Goal: Task Accomplishment & Management: Complete application form

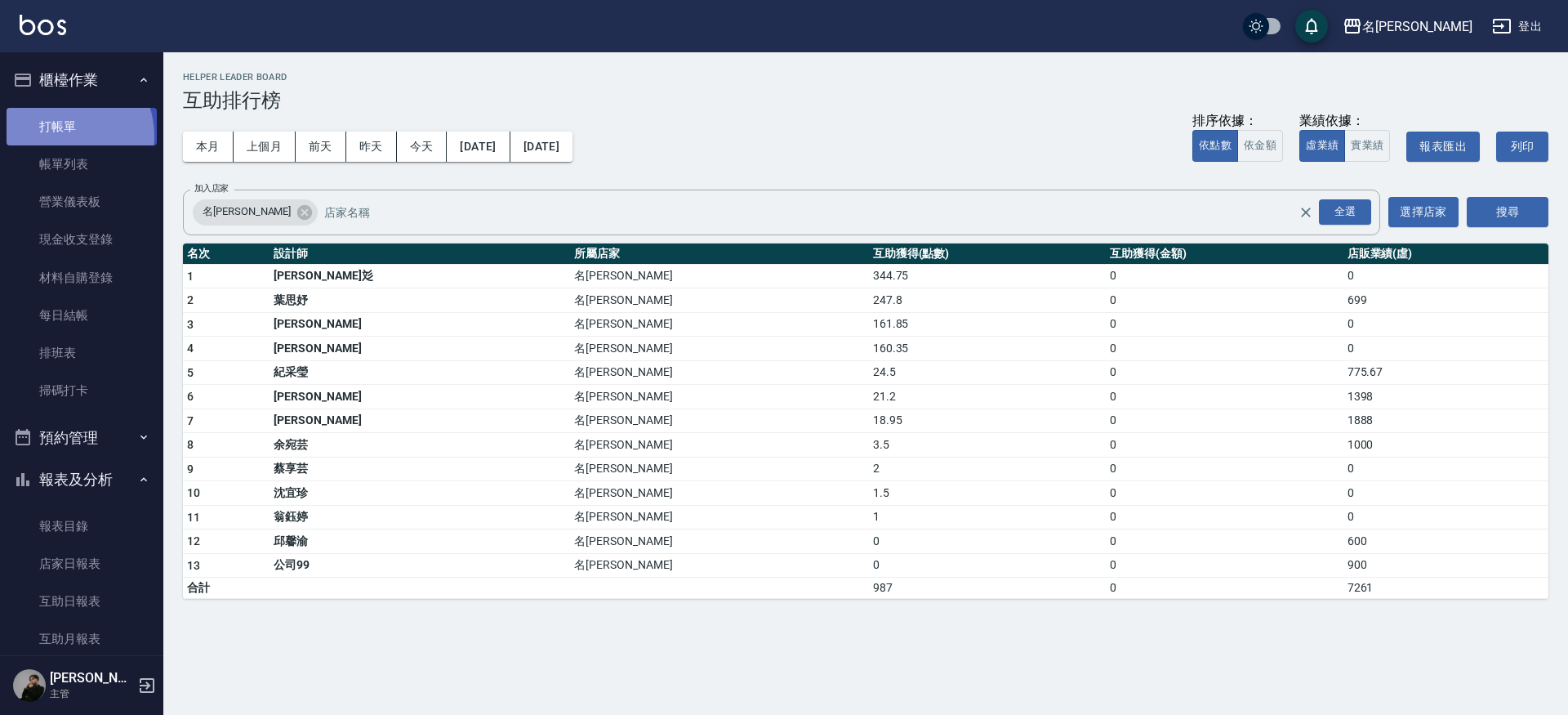
click at [59, 136] on link "打帳單" at bounding box center [82, 126] width 150 height 38
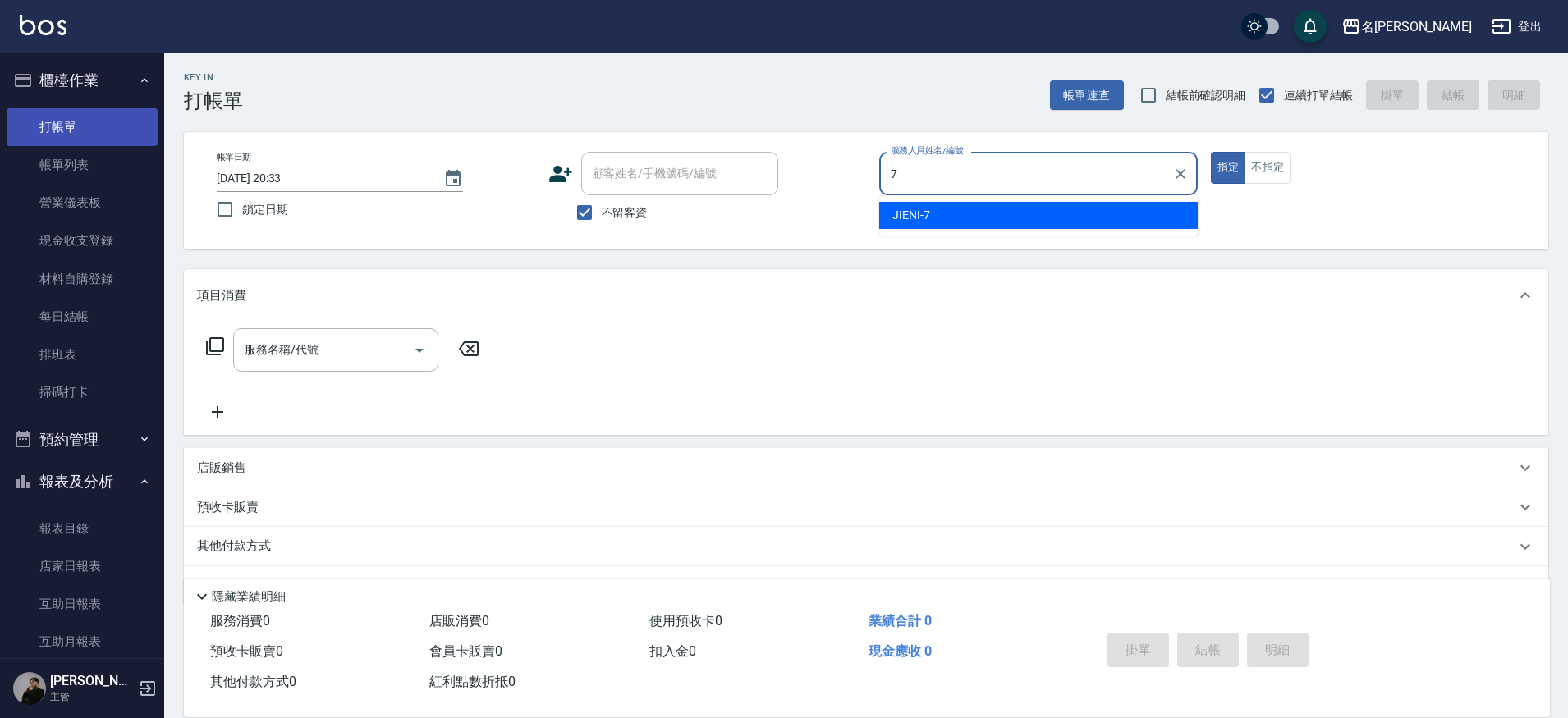
type input "JIENI-7"
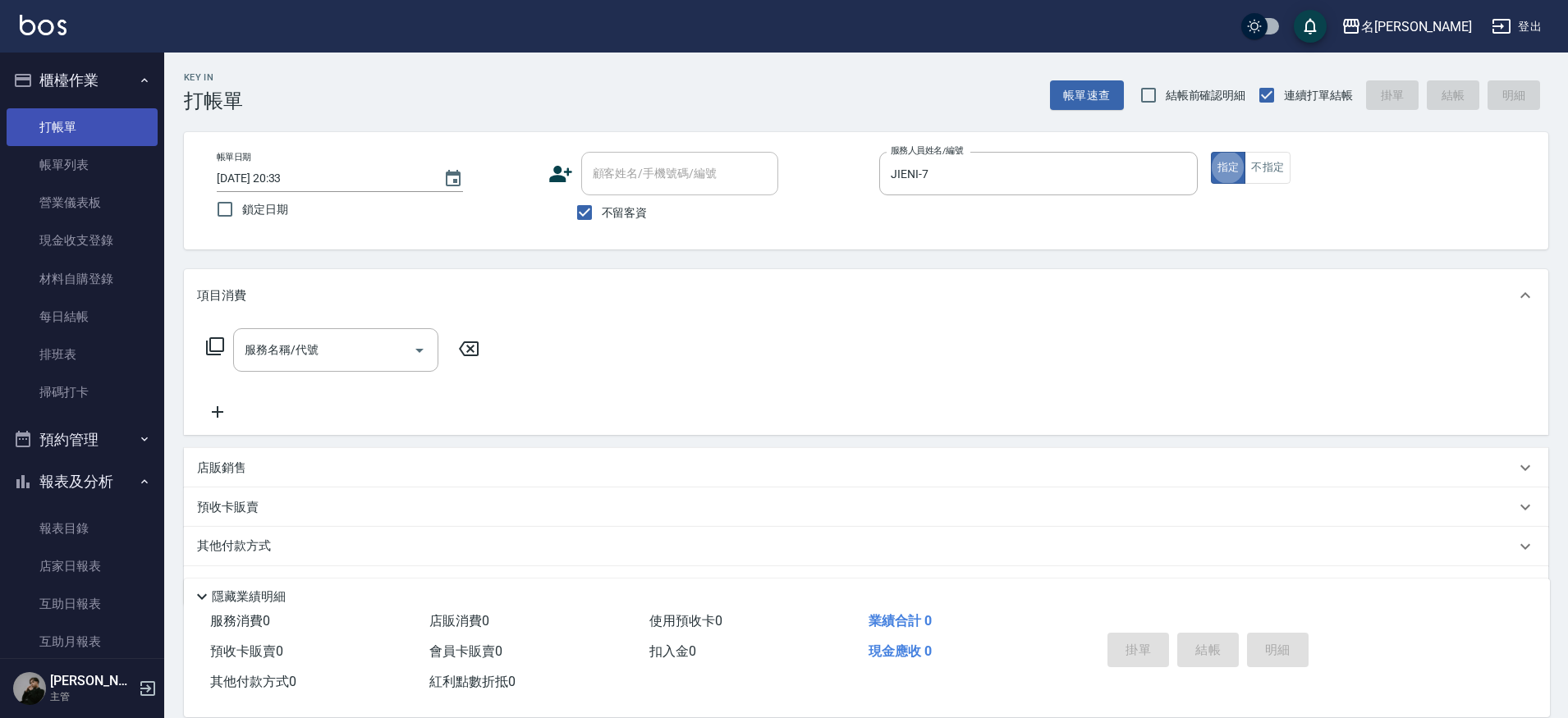
type button "true"
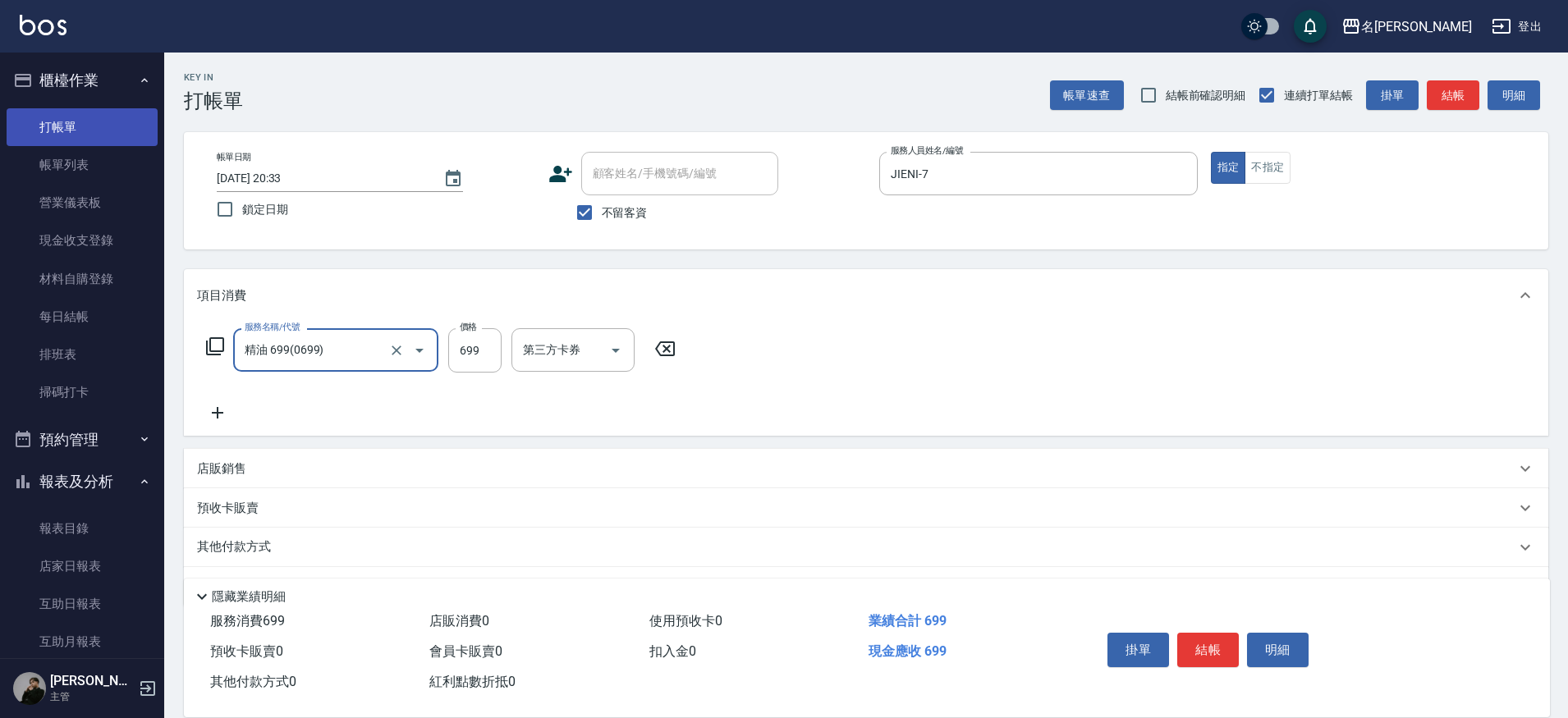
type input "精油 699(0699)"
type input "919"
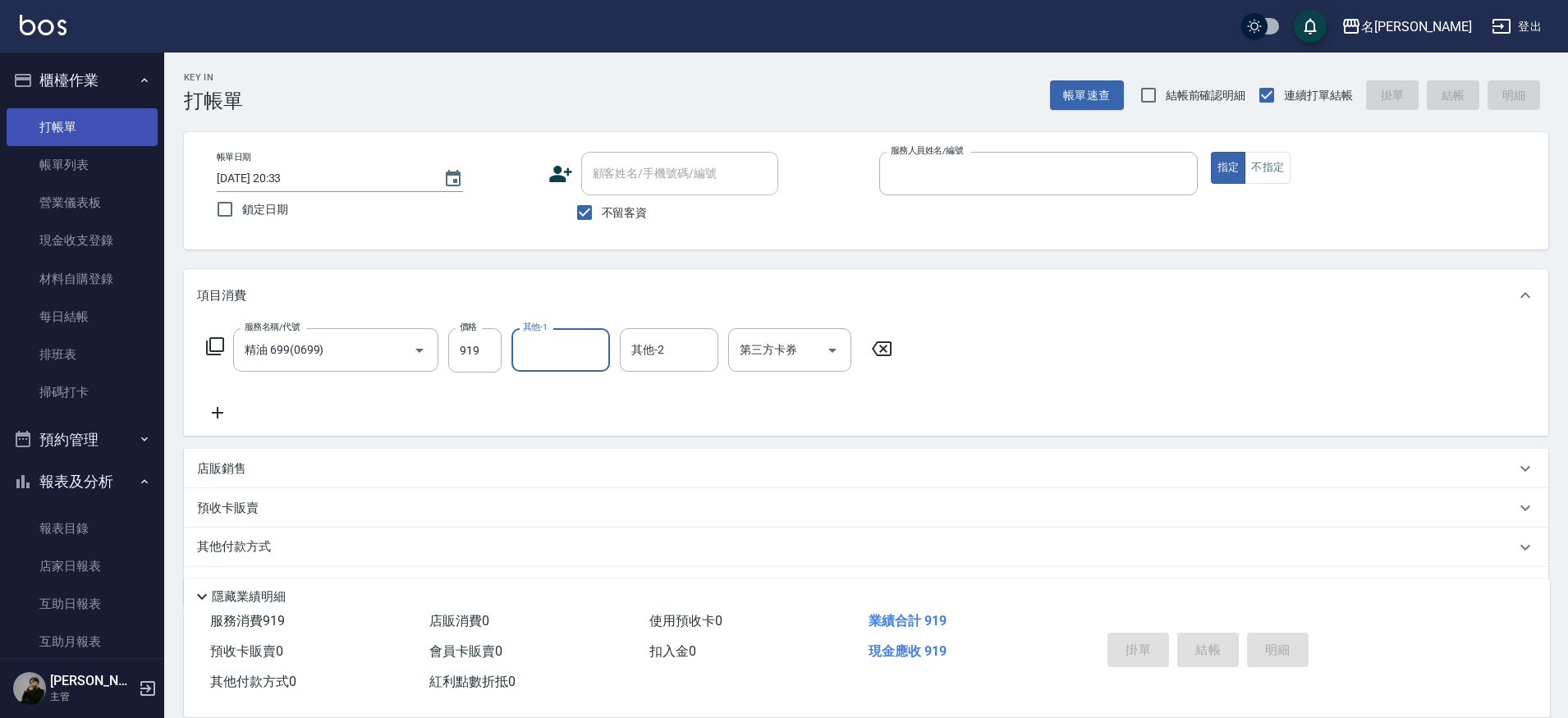
type input "7"
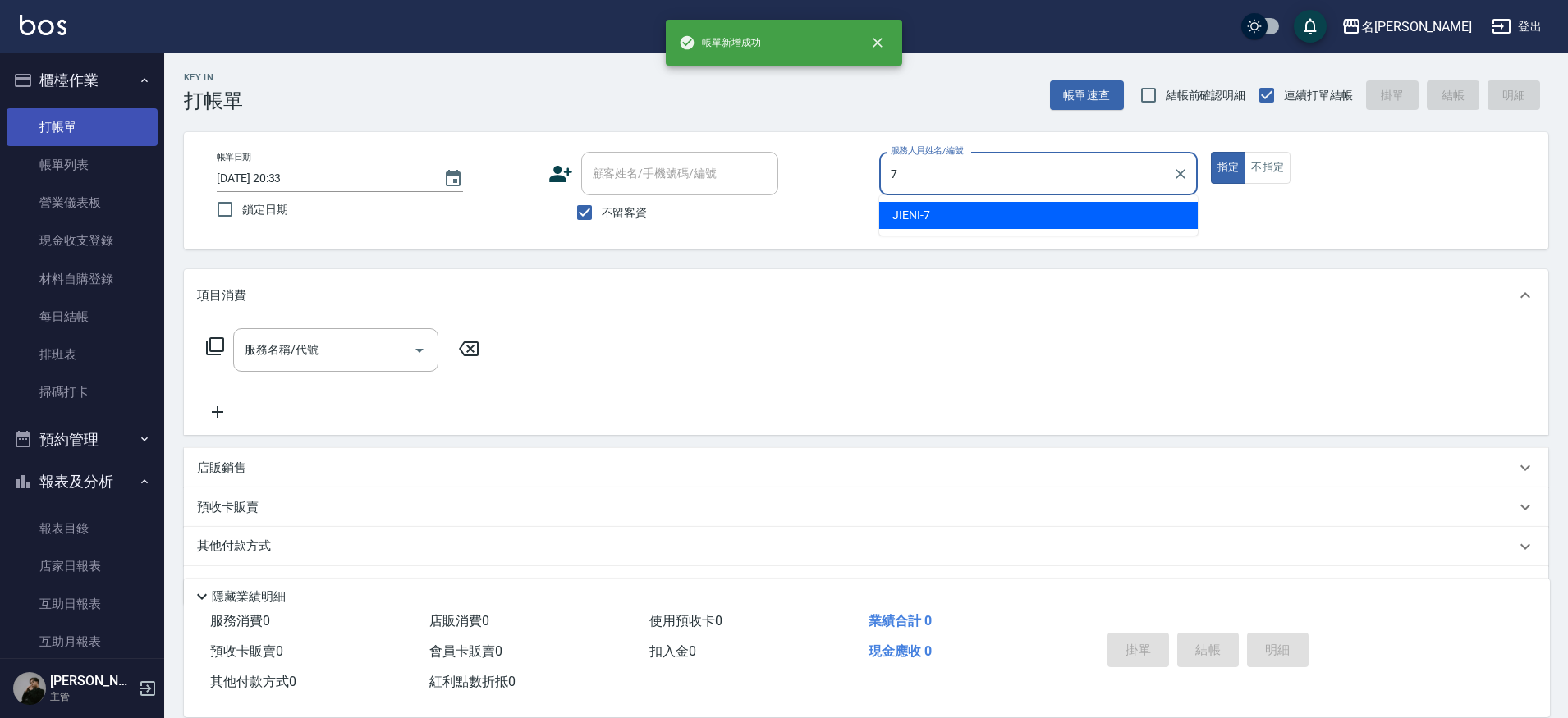
type input "JIENI-7"
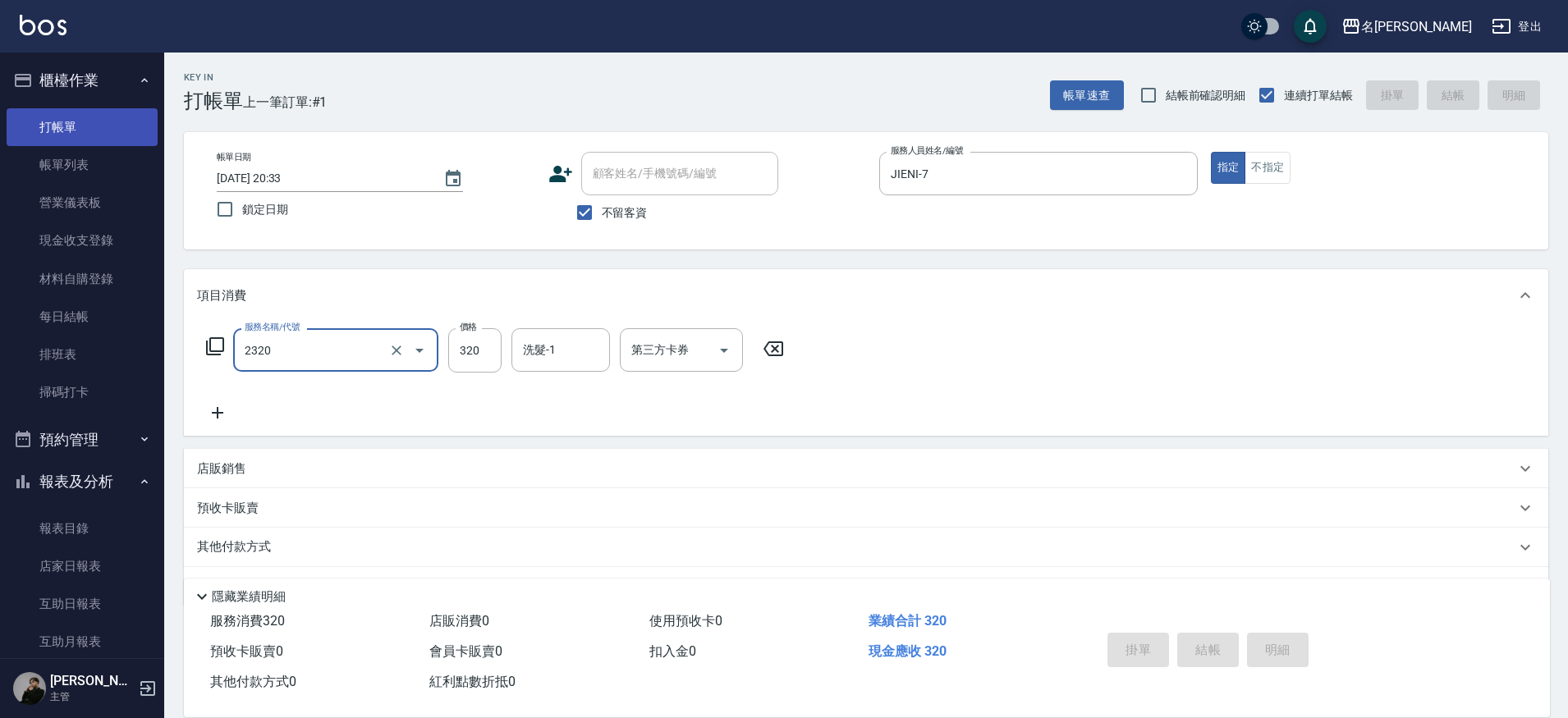
type input "2320"
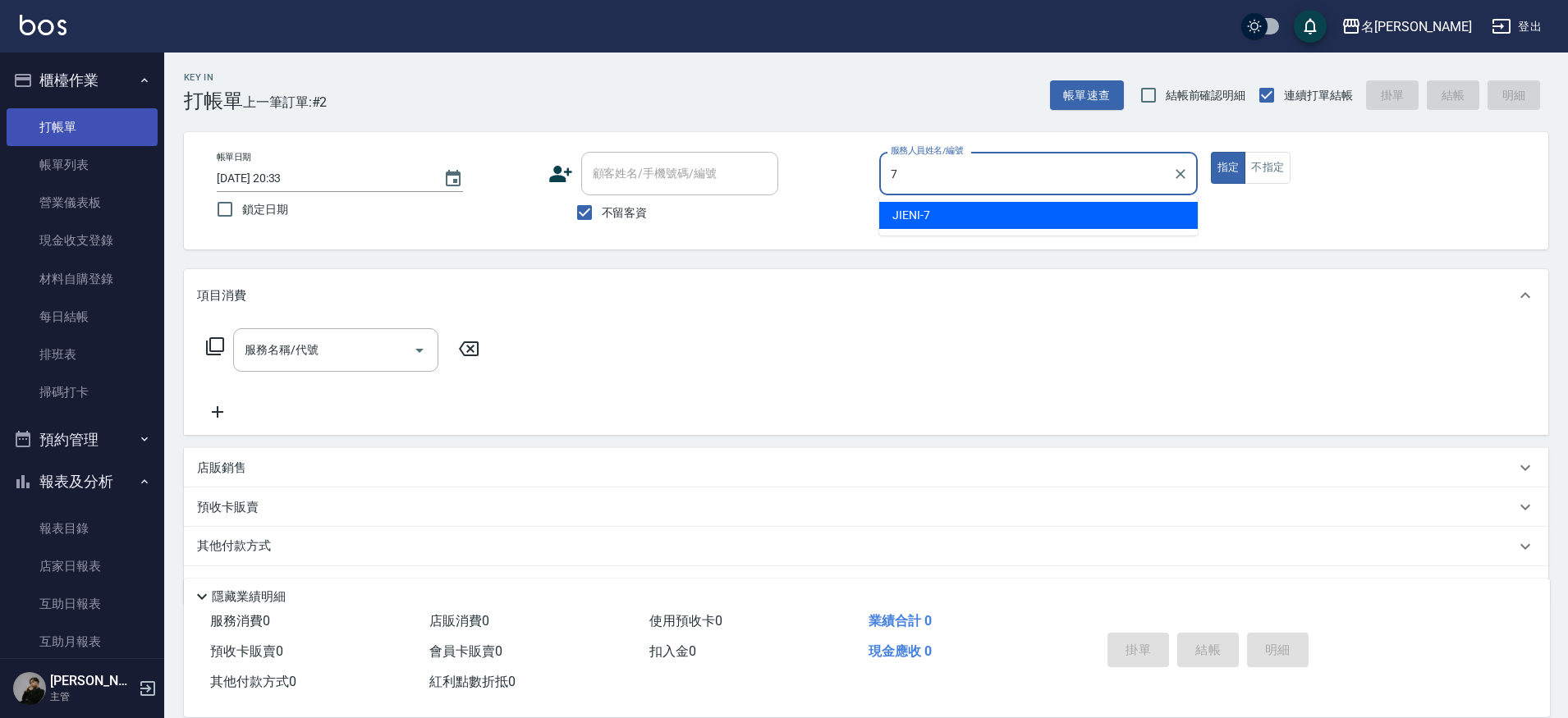
type input "JIENI-7"
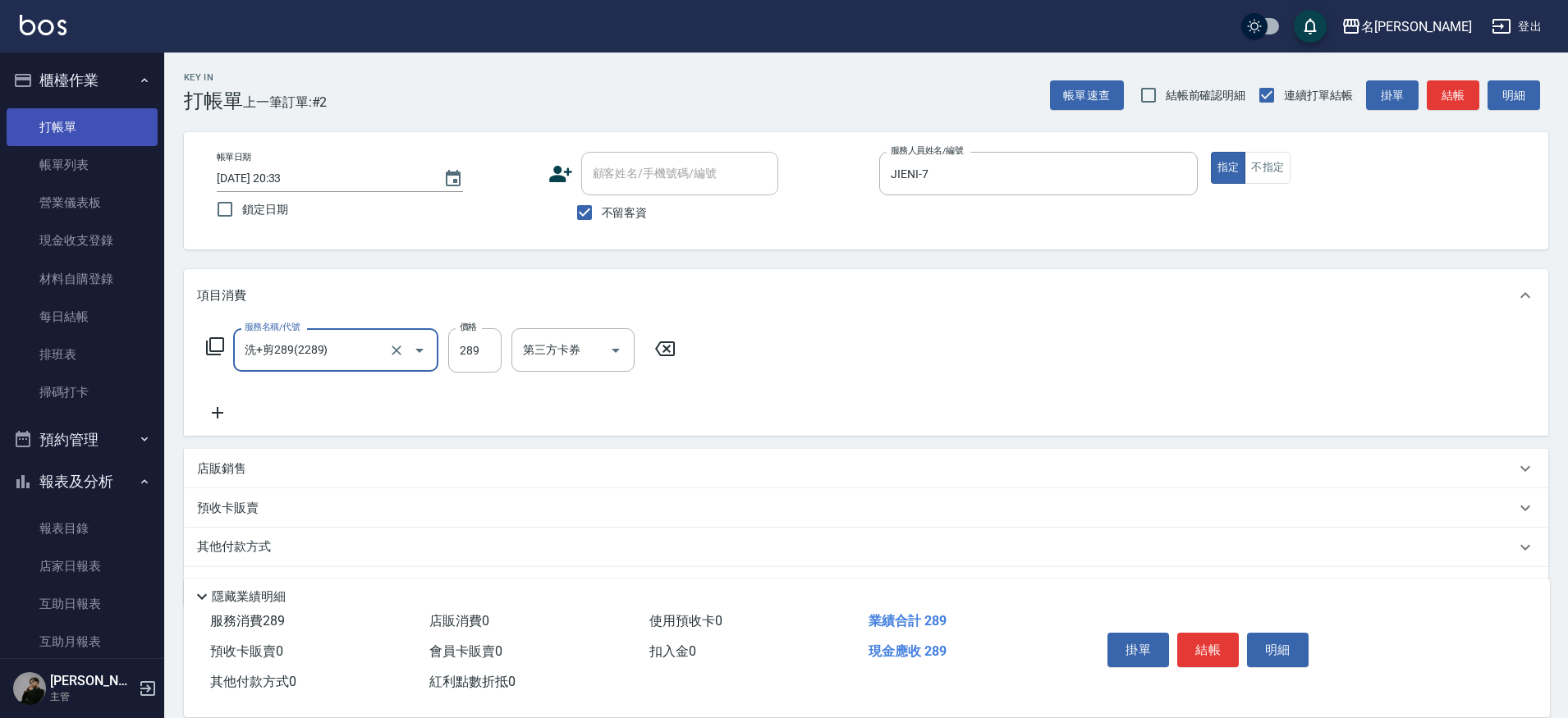
type input "洗+剪289(2289)"
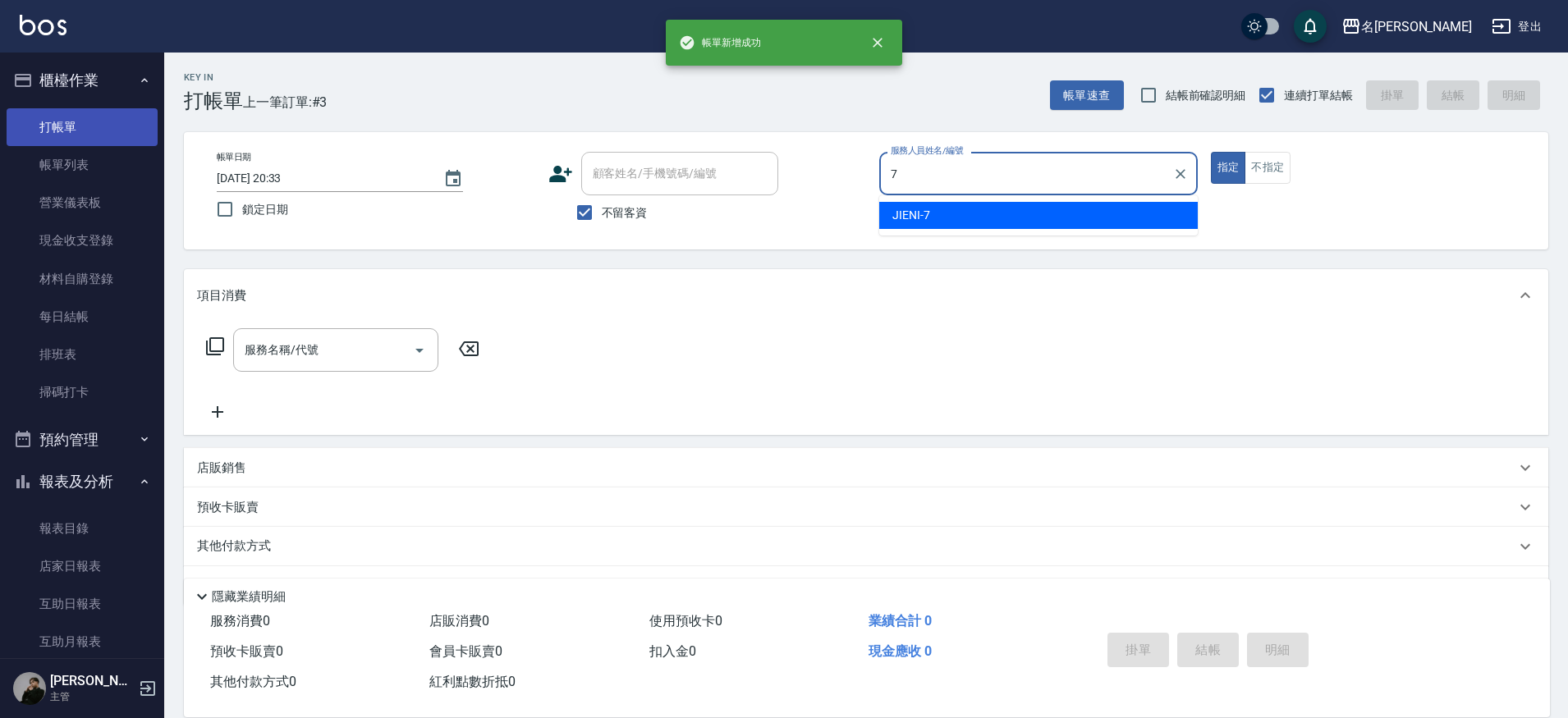
type input "JIENI-7"
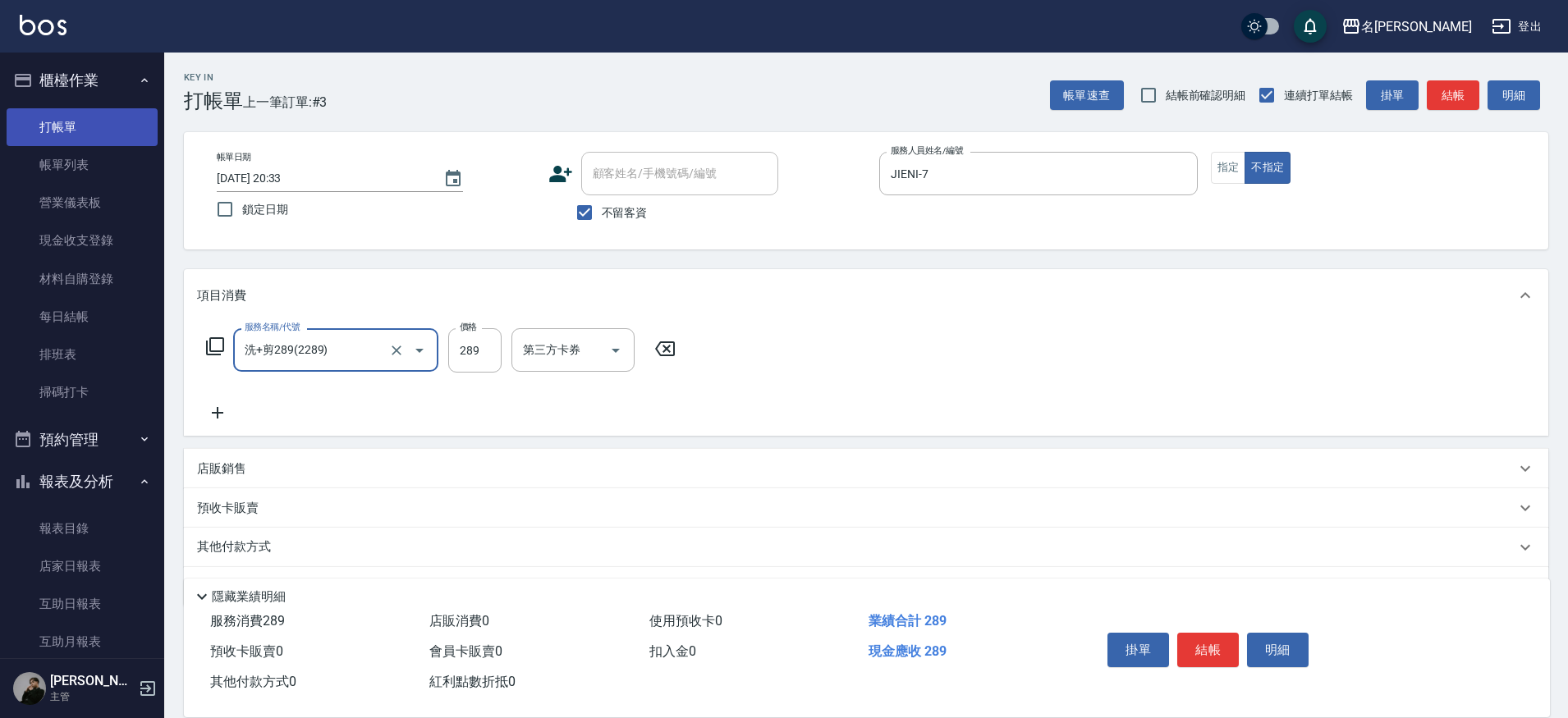
type input "洗+剪289(2289)"
type input "[PERSON_NAME]-13"
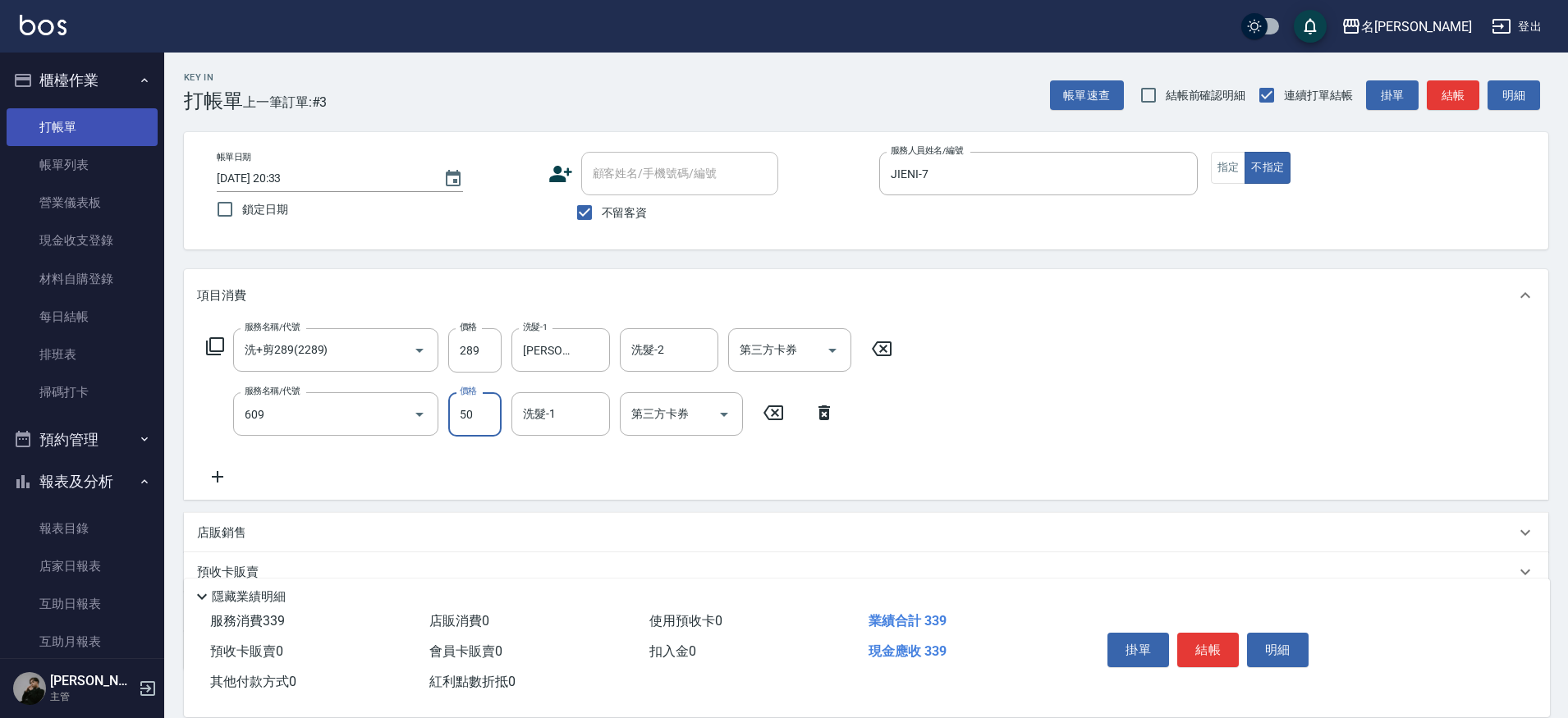
type input "精油(609)"
type input "[PERSON_NAME]-13"
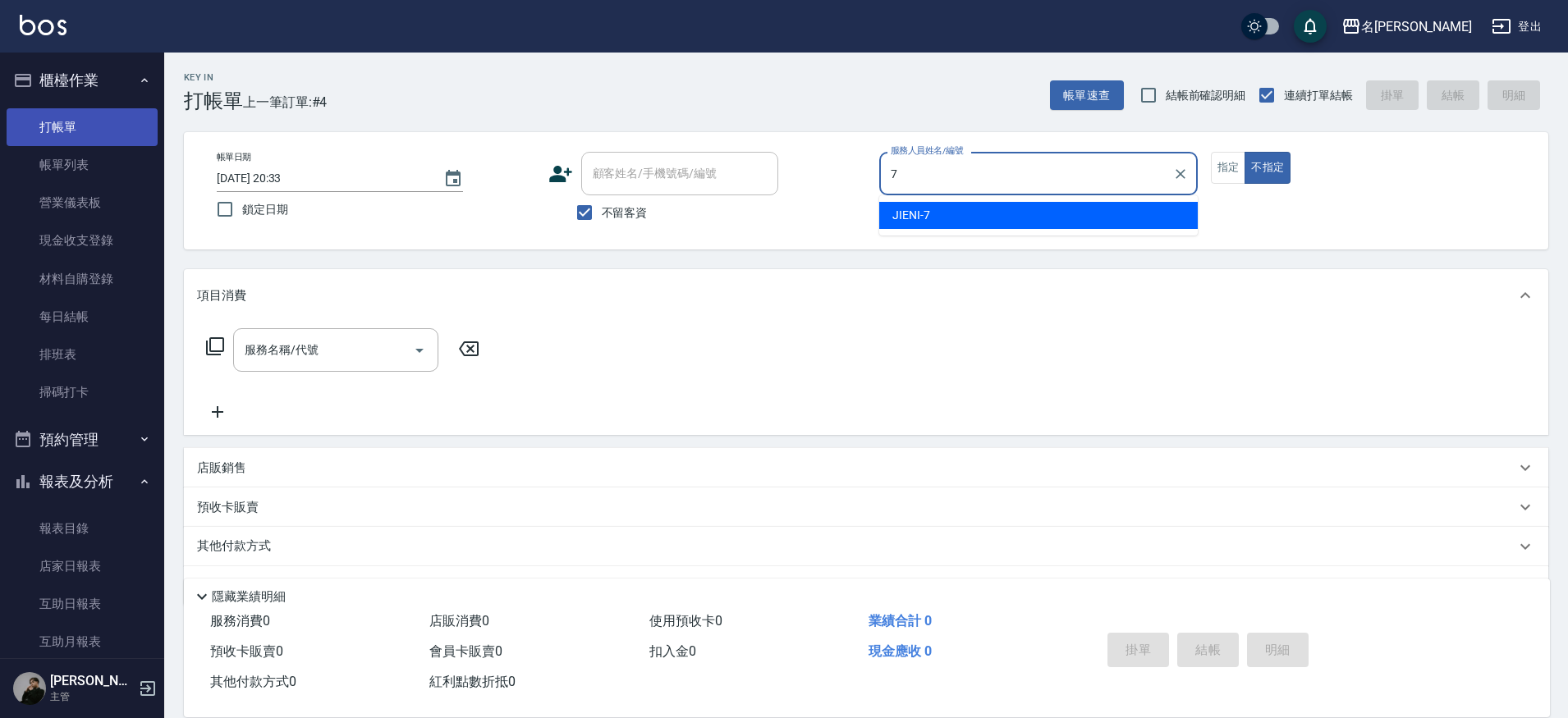
type input "JIENI-7"
type button "false"
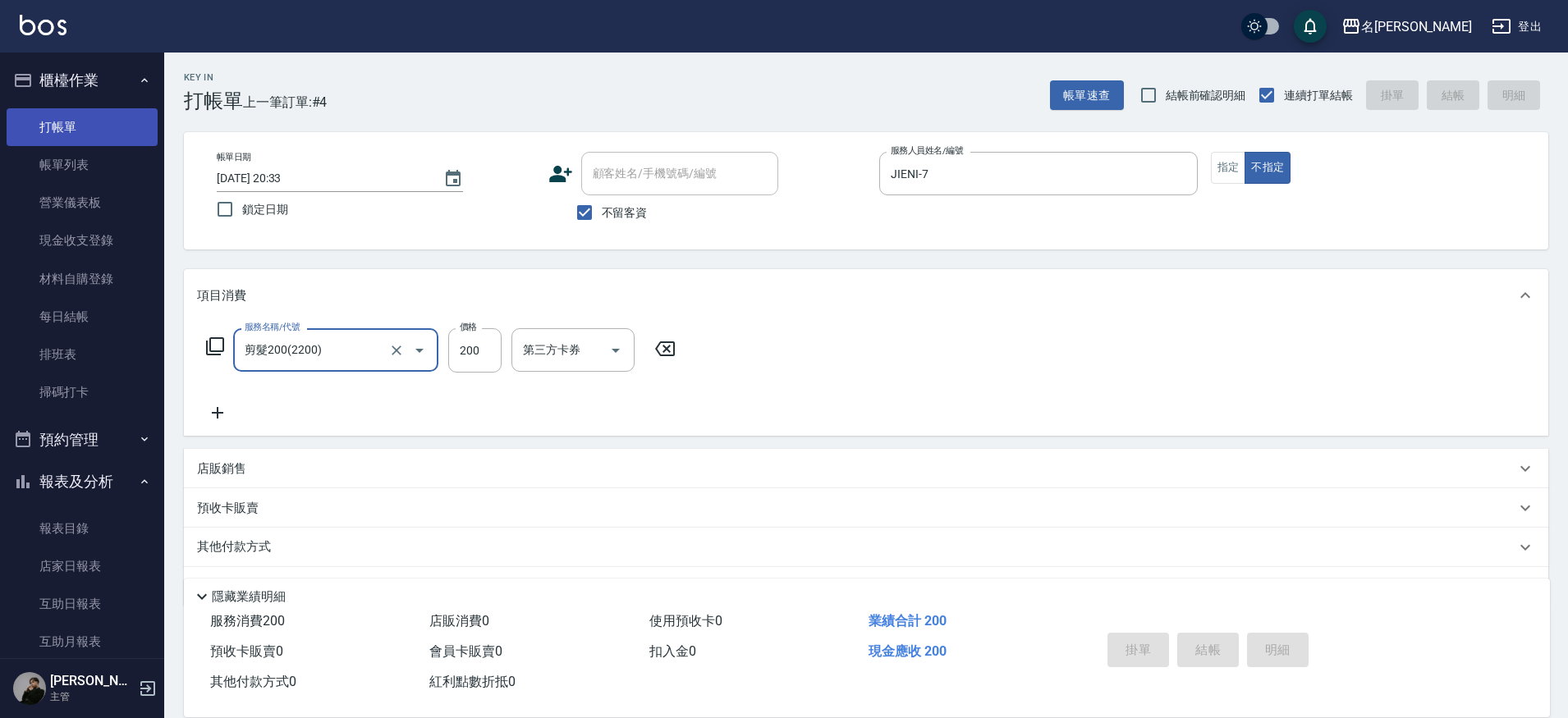
type input "剪髮200(2200)"
type input "[DATE] 20:34"
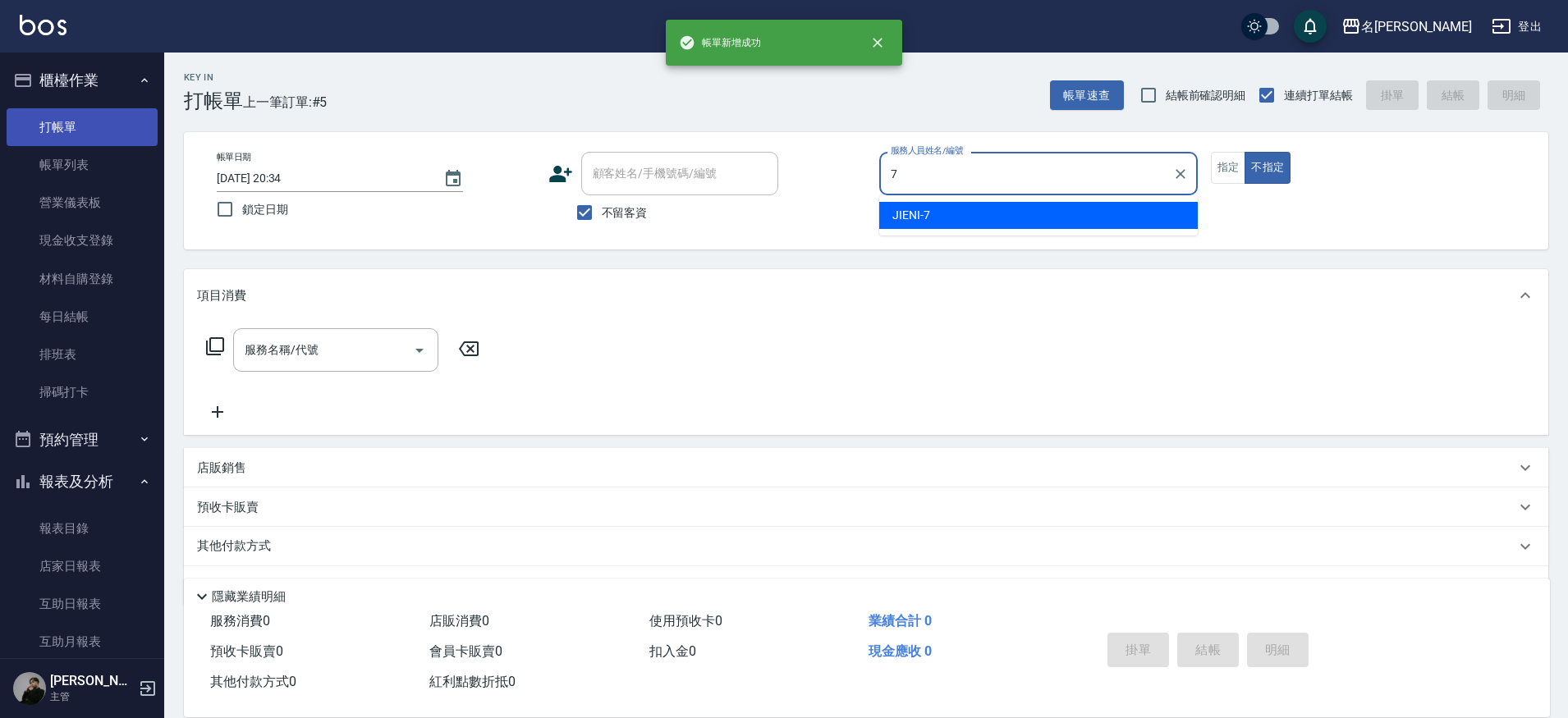
type input "JIENI-7"
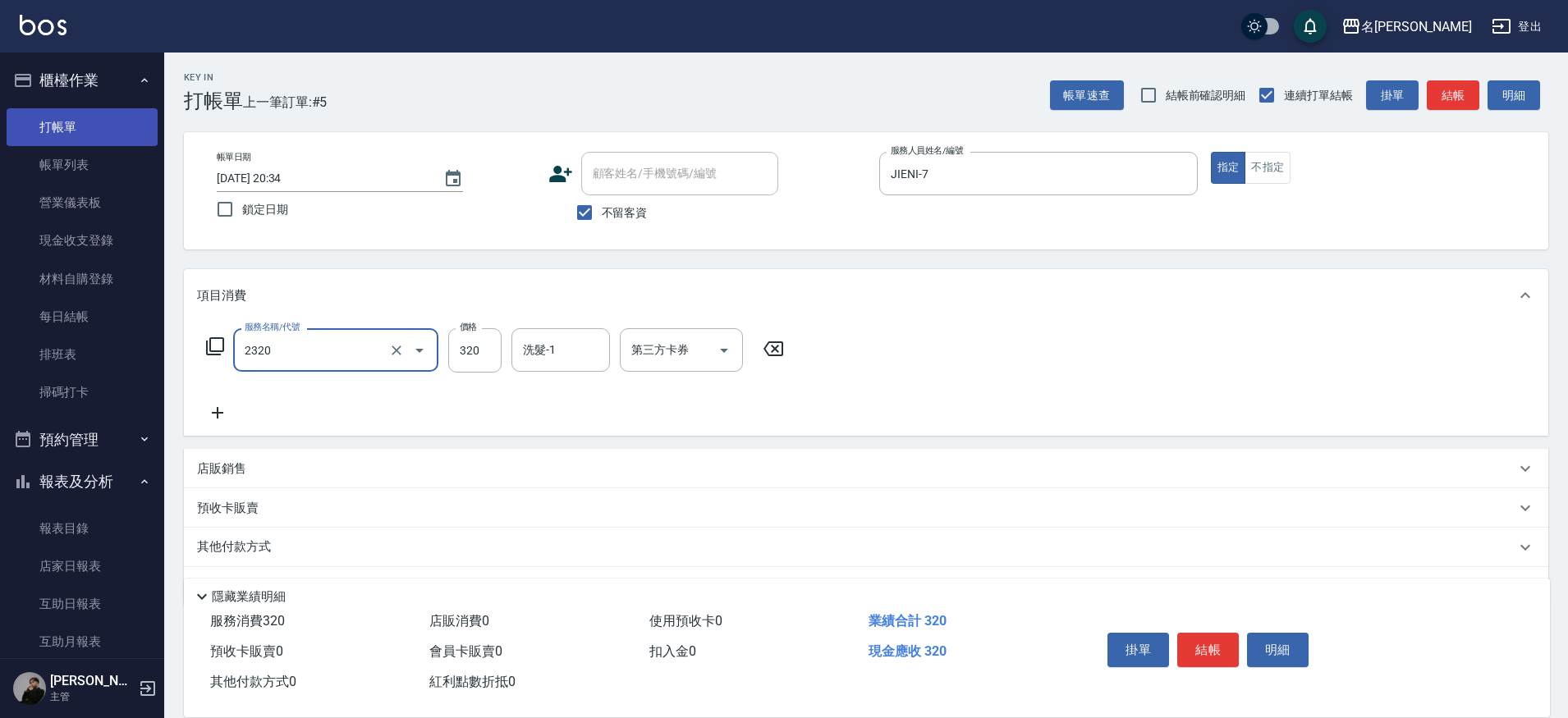
type input "洗剪320(2320)"
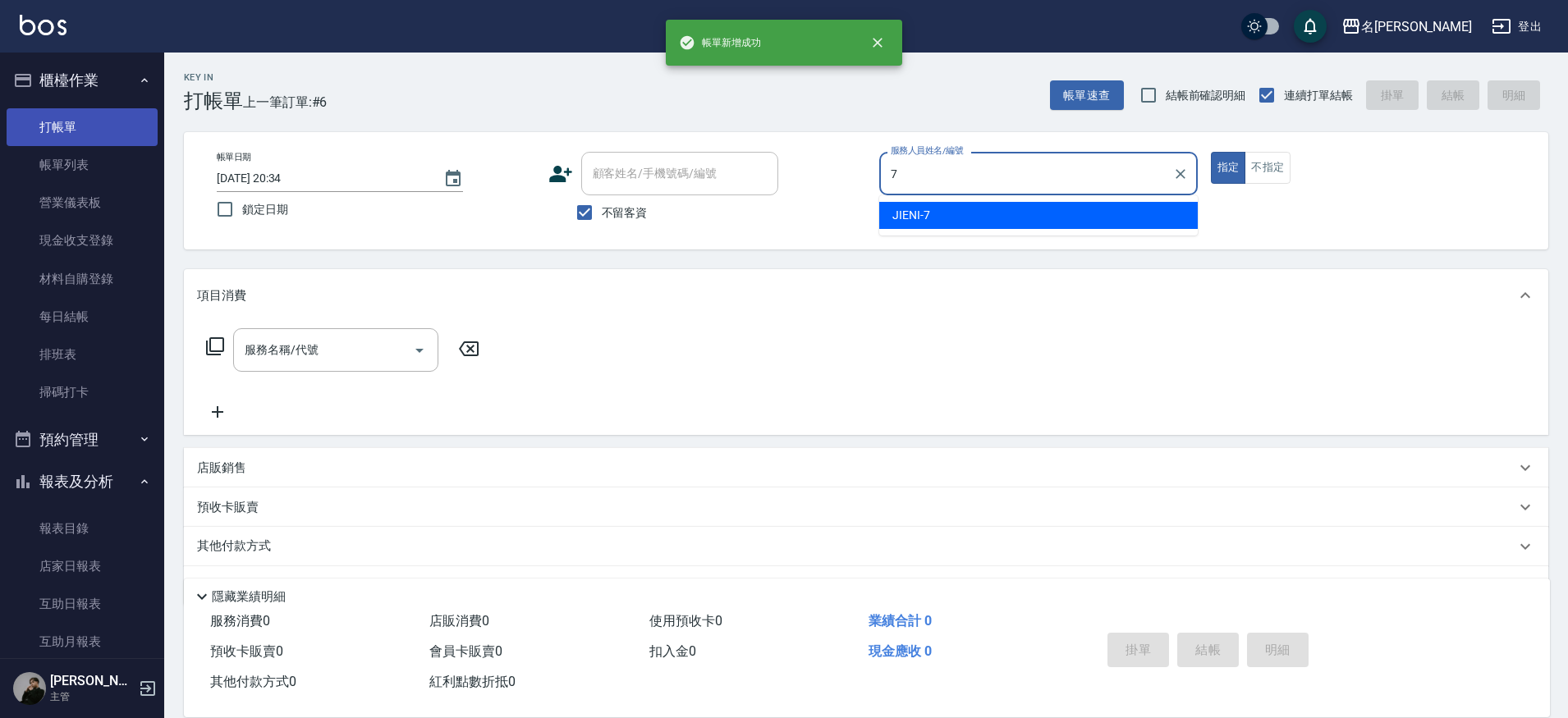
type input "JIENI-7"
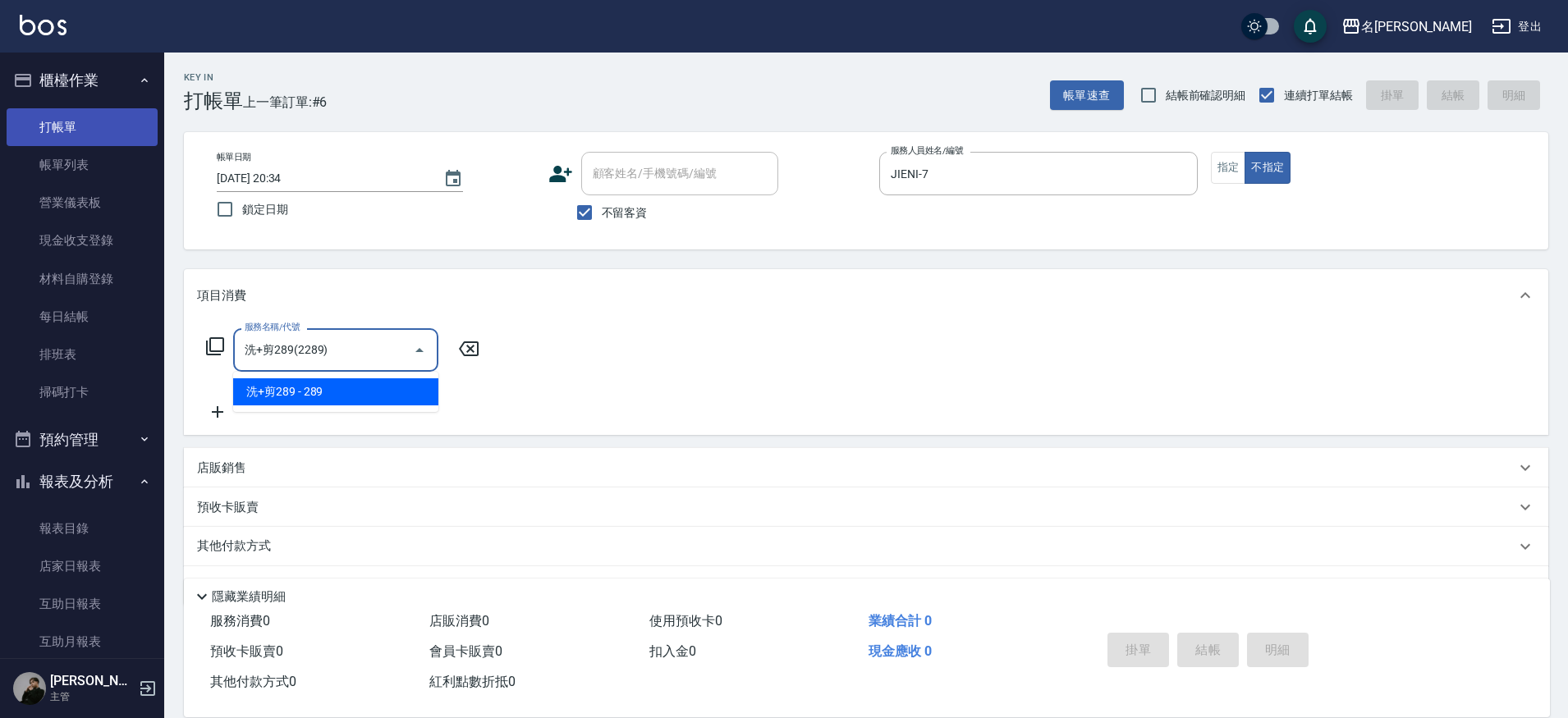
type input "洗+剪289(2289)"
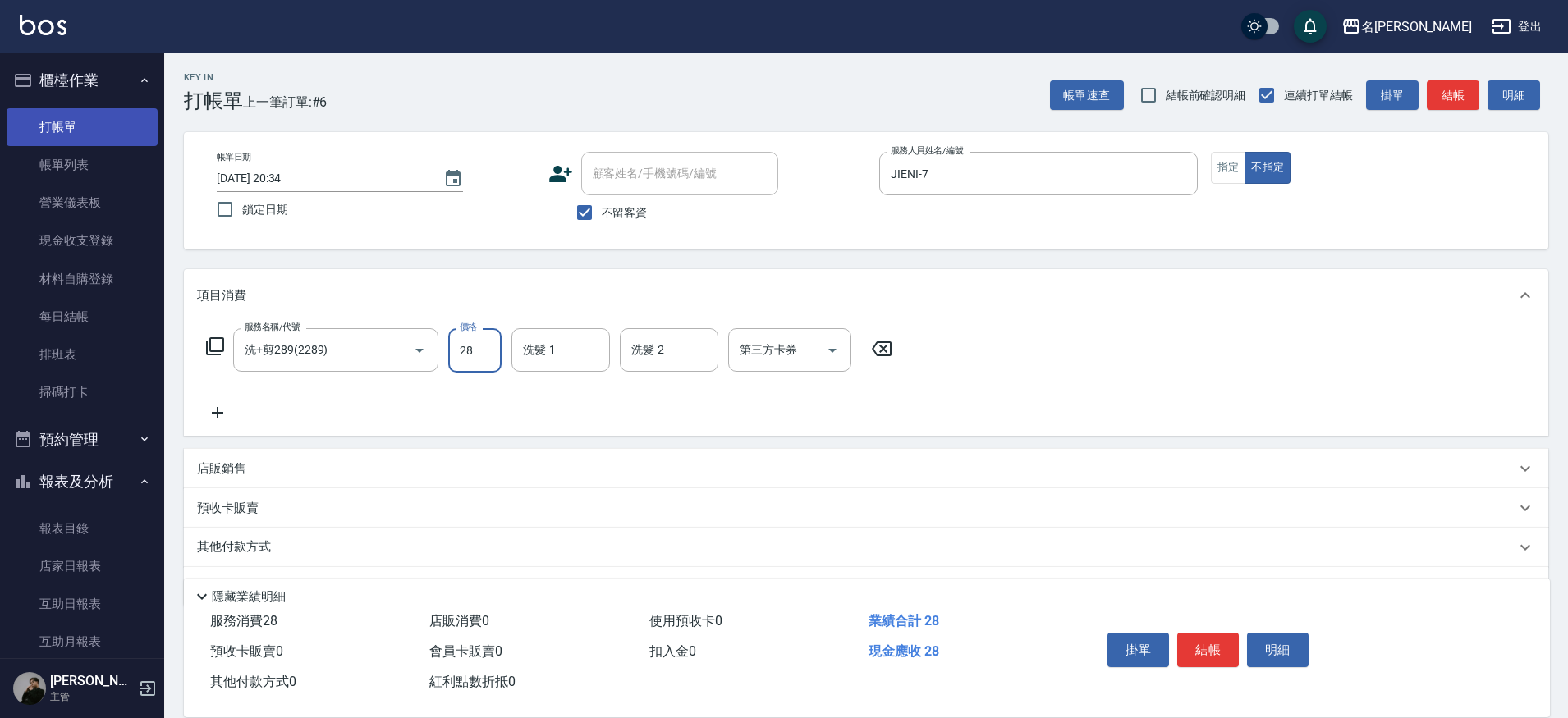
type input "289"
type input "妞妞-66"
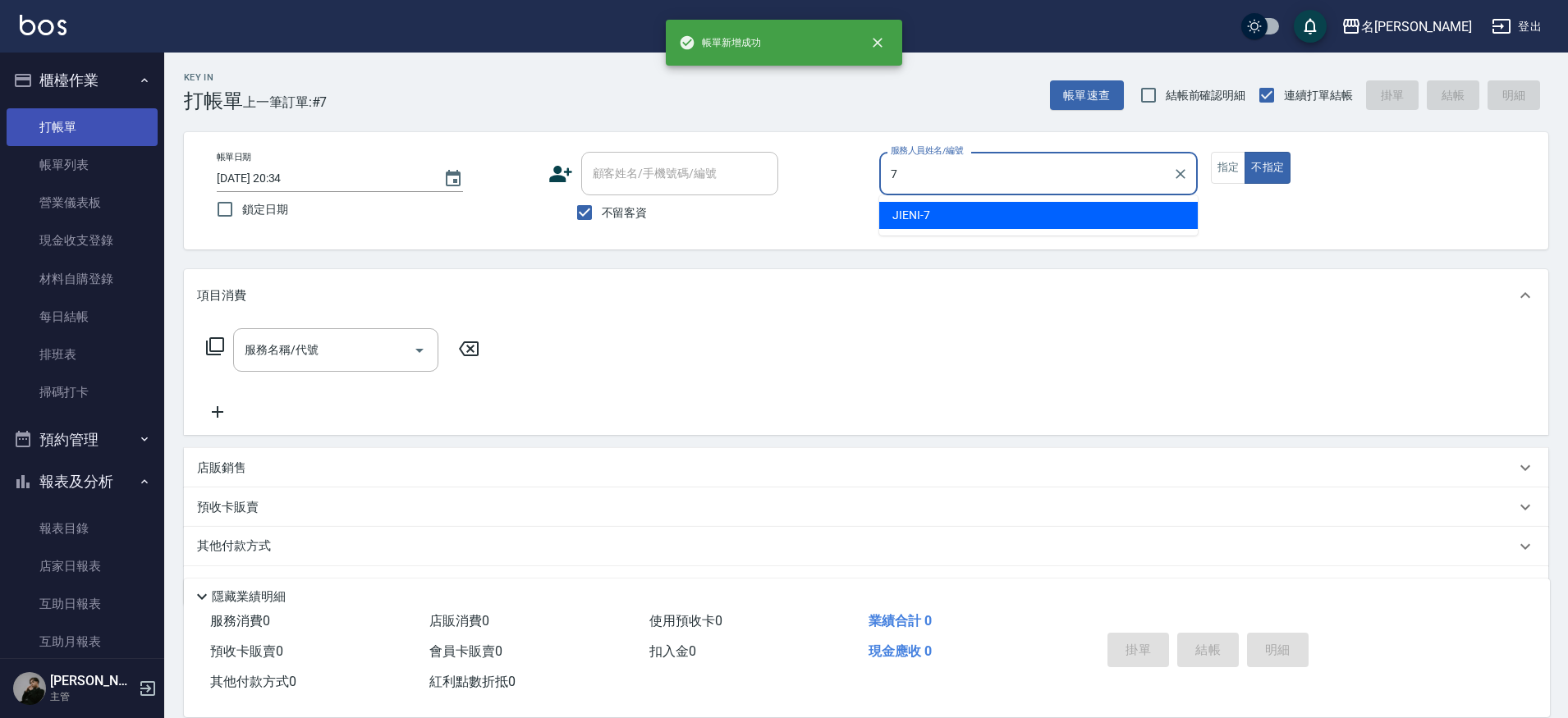
type input "JIENI-7"
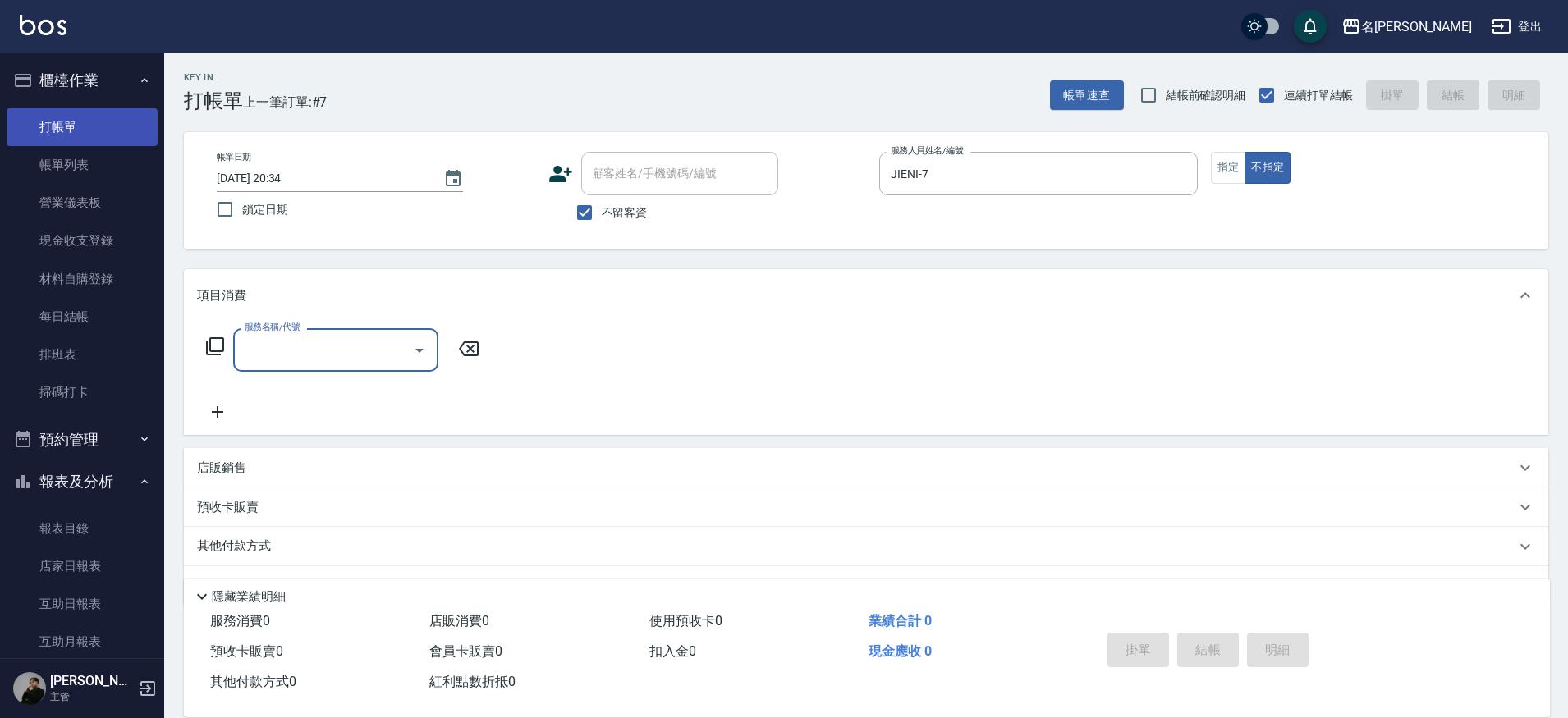
type input "7"
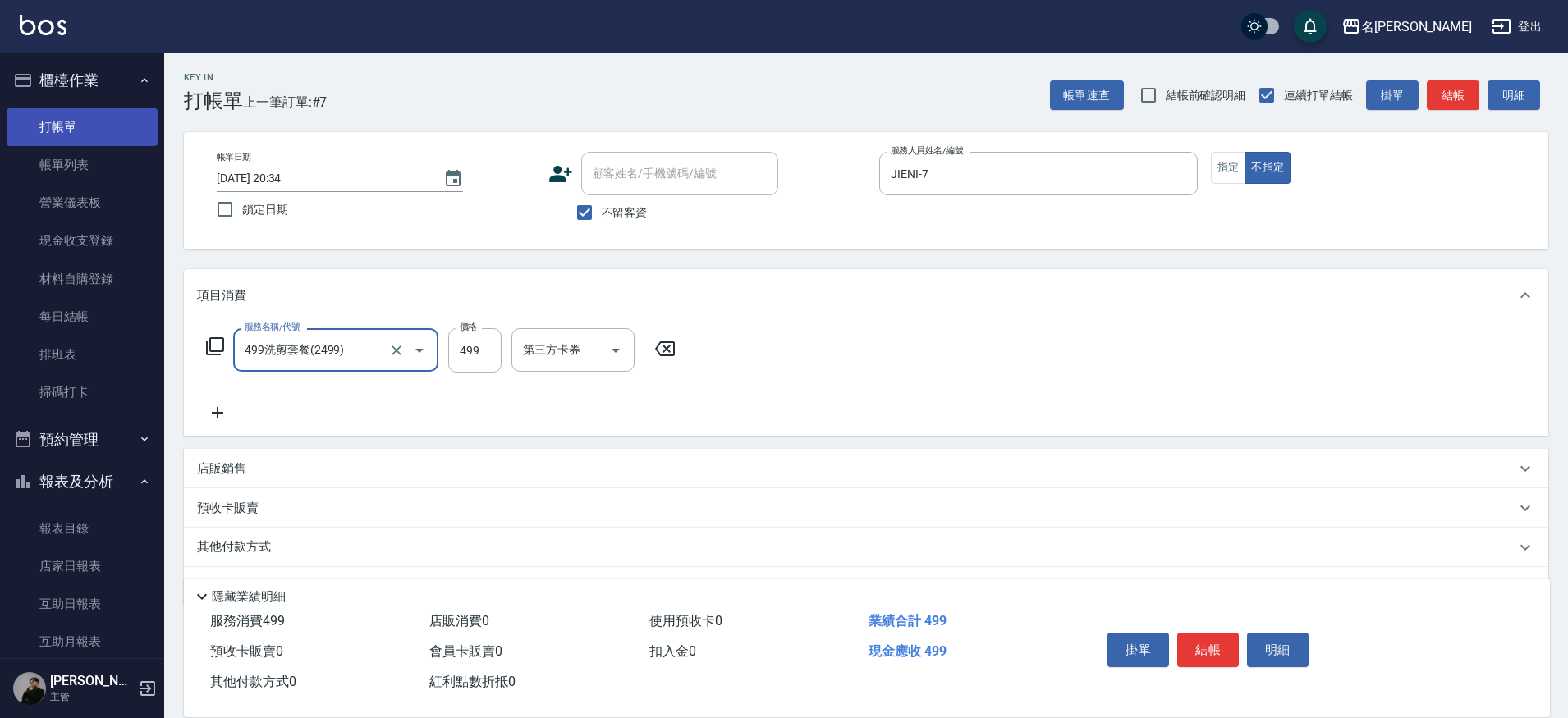
type input "499洗剪套餐(2499)"
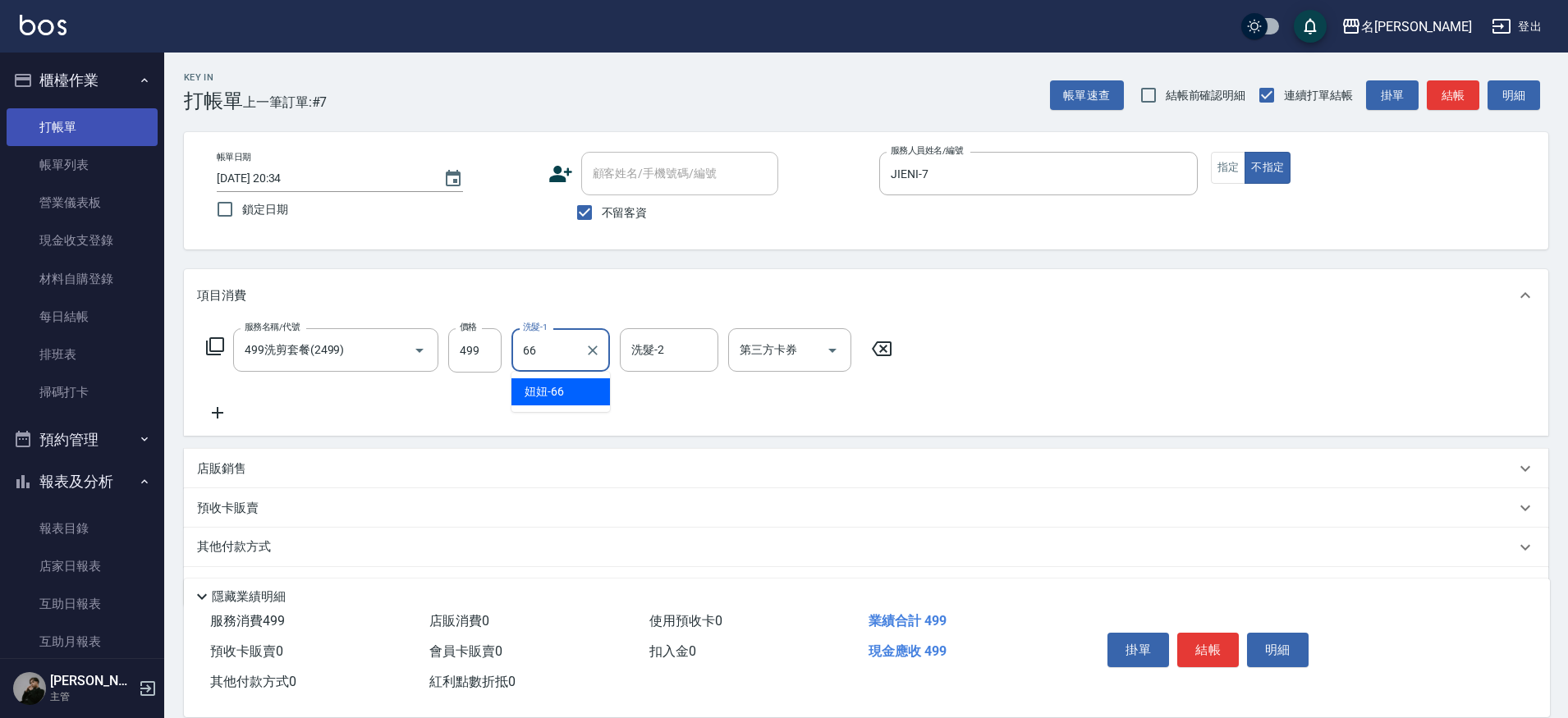
type input "妞妞-66"
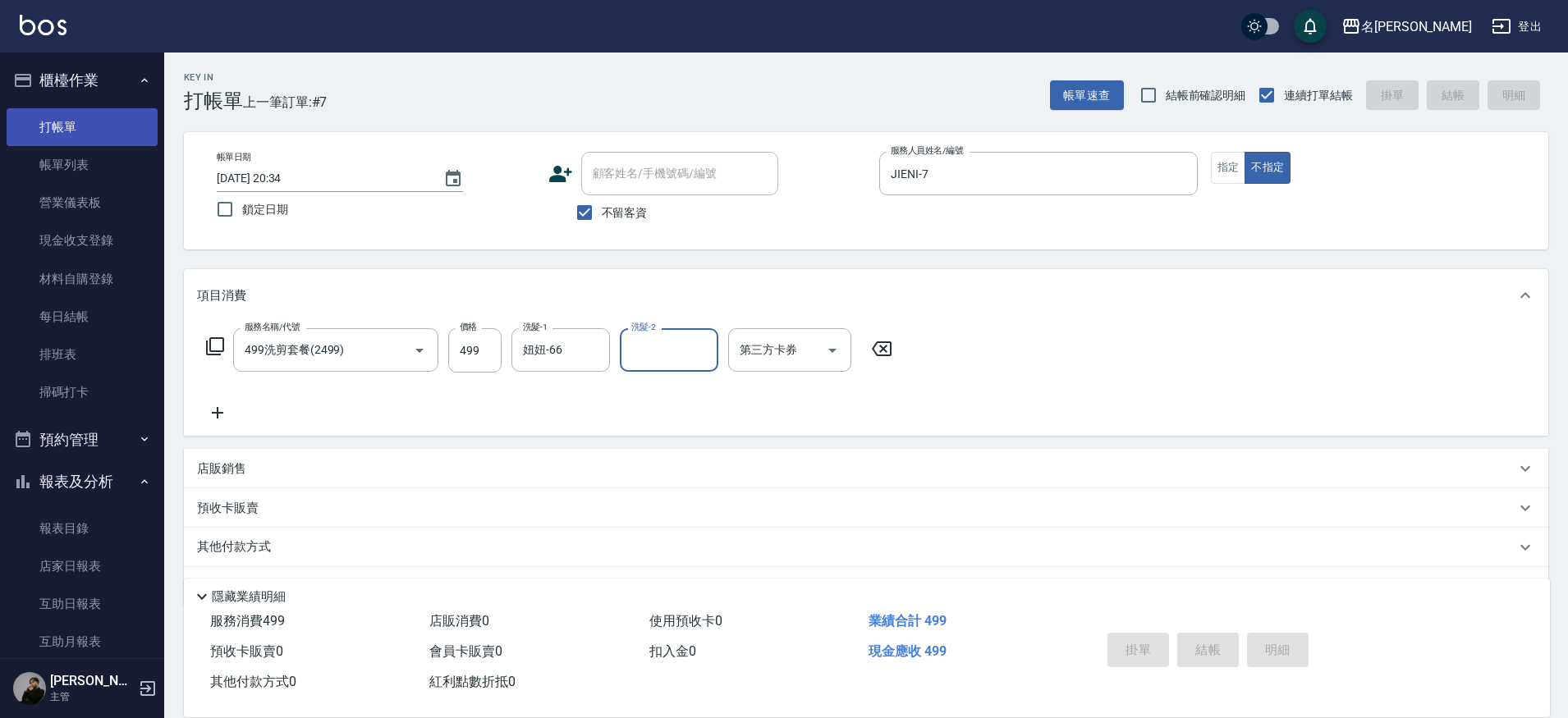
type input "[DATE] 20:36"
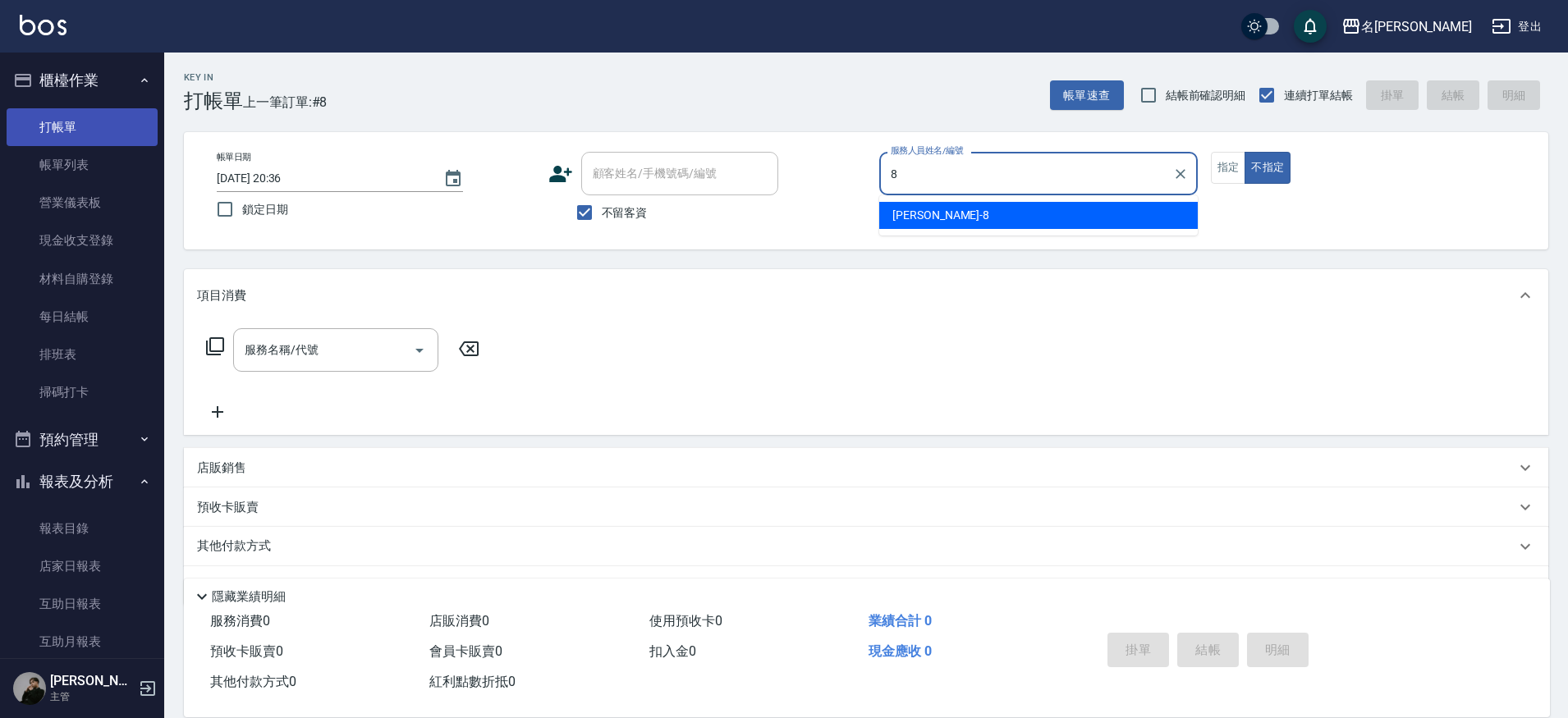
type input "Kira-8"
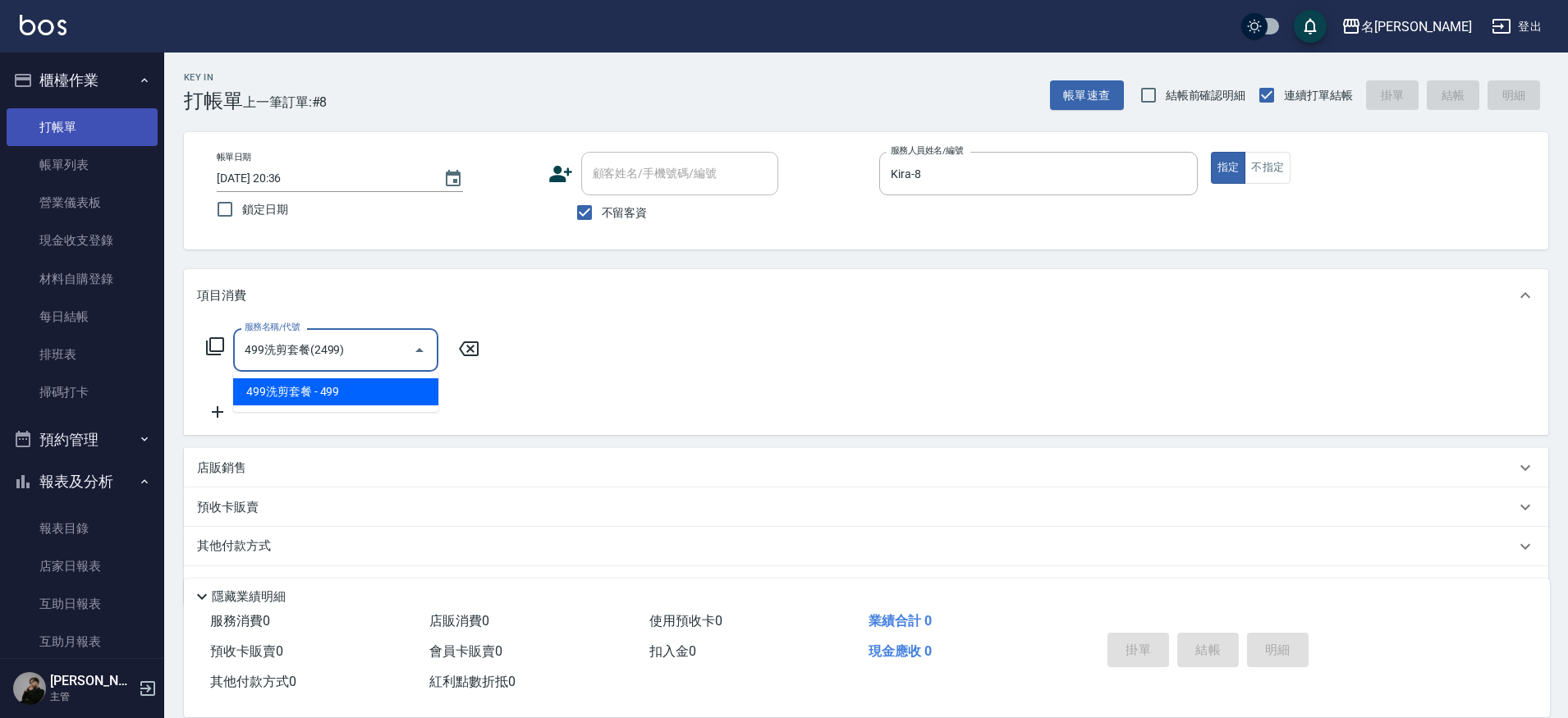
type input "499洗剪套餐(2499)"
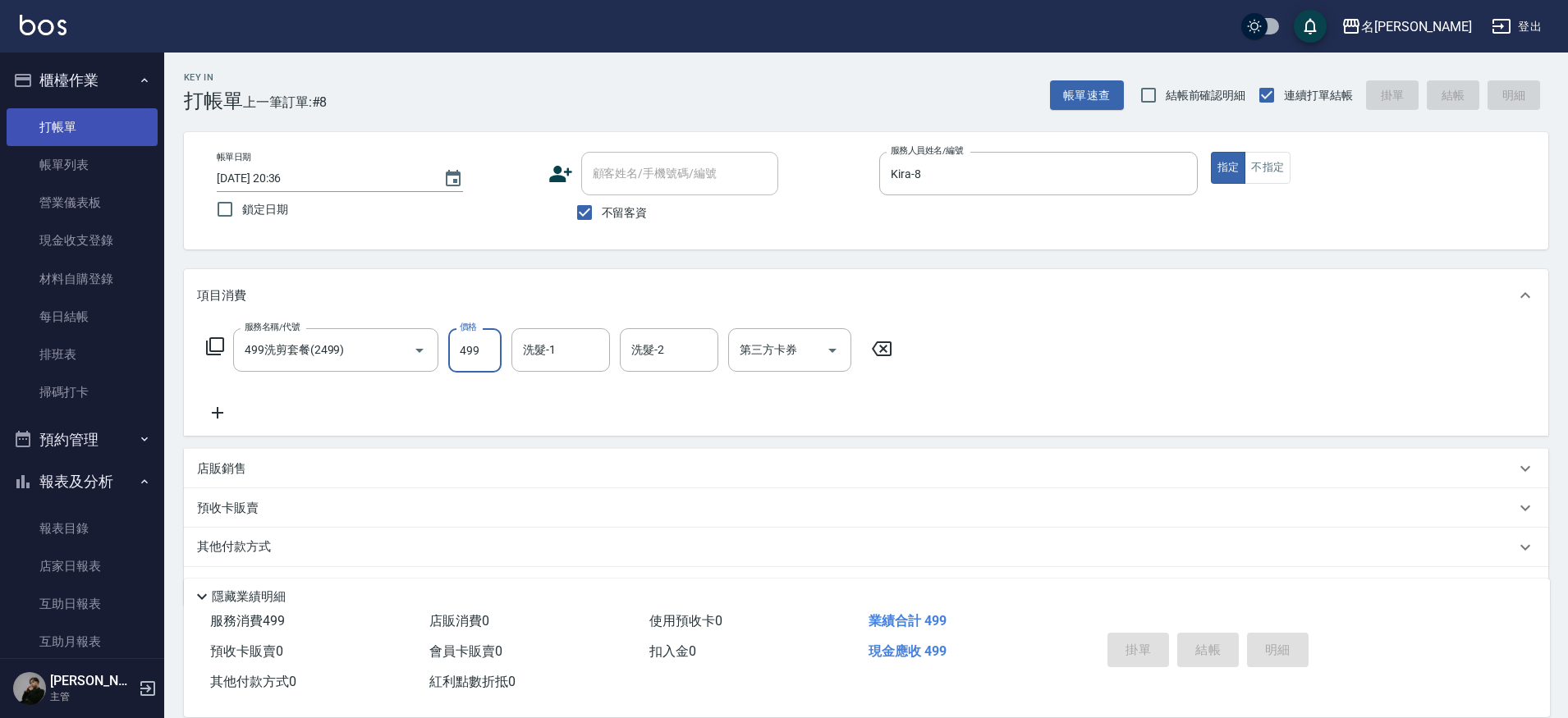
type input "[DATE] 20:37"
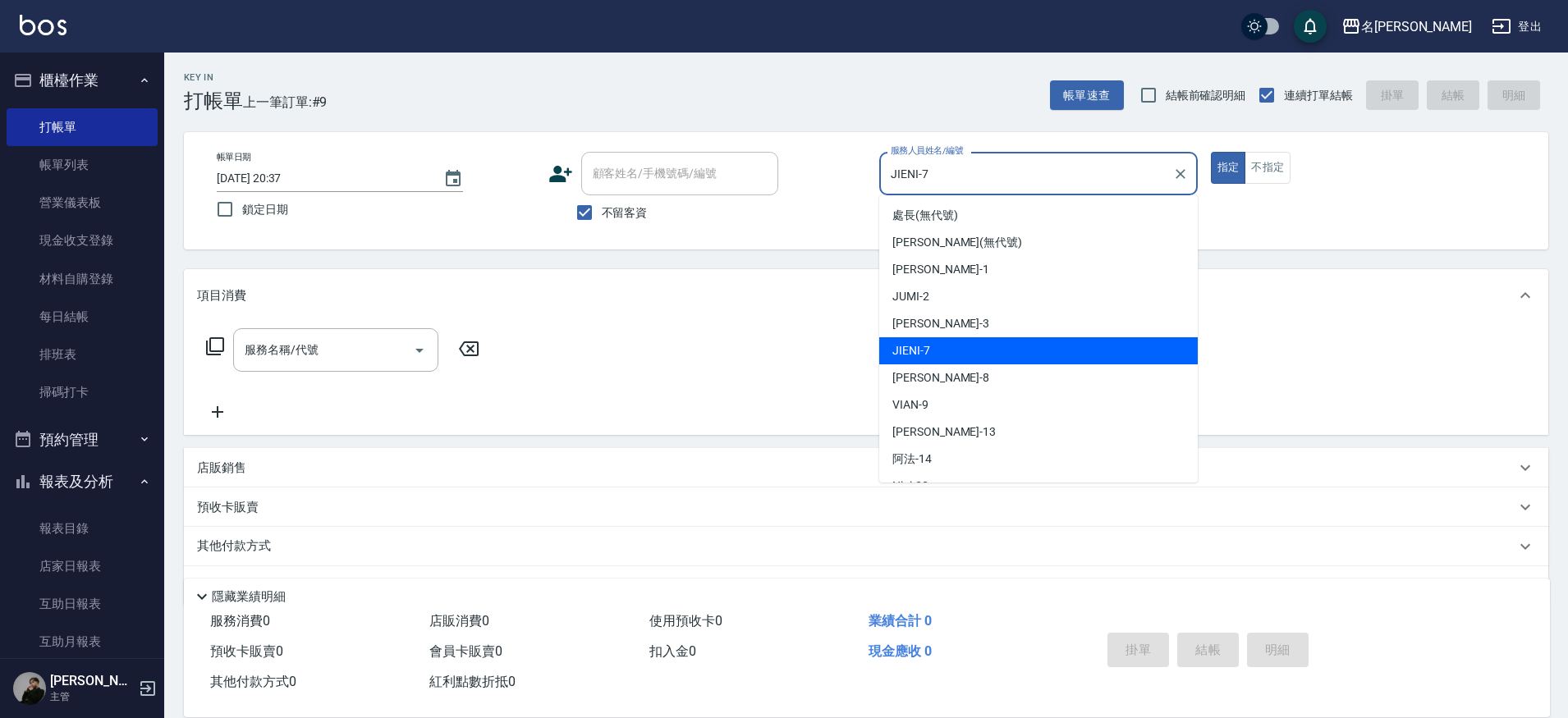
click at [1081, 170] on input "JIENI-7" at bounding box center [1026, 173] width 279 height 29
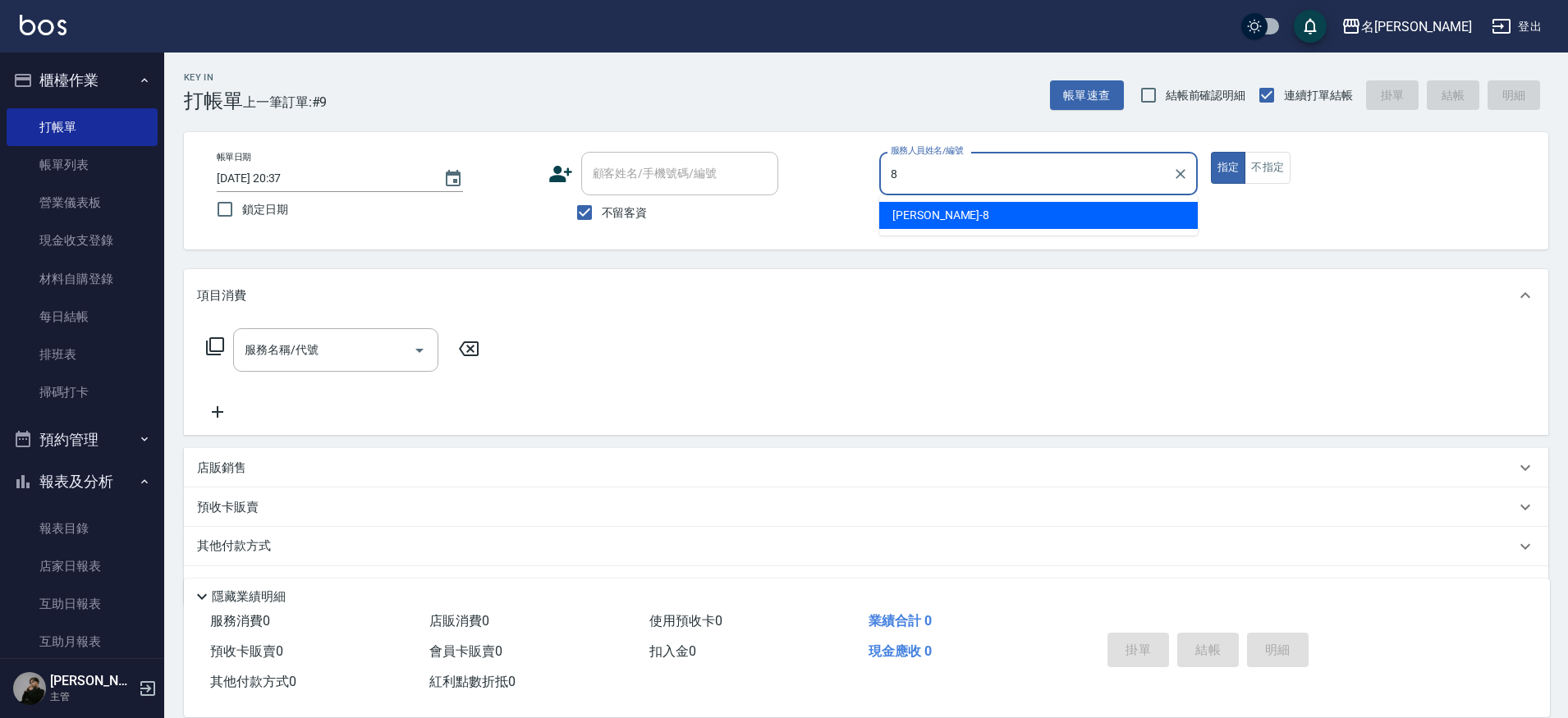
type input "Kira-8"
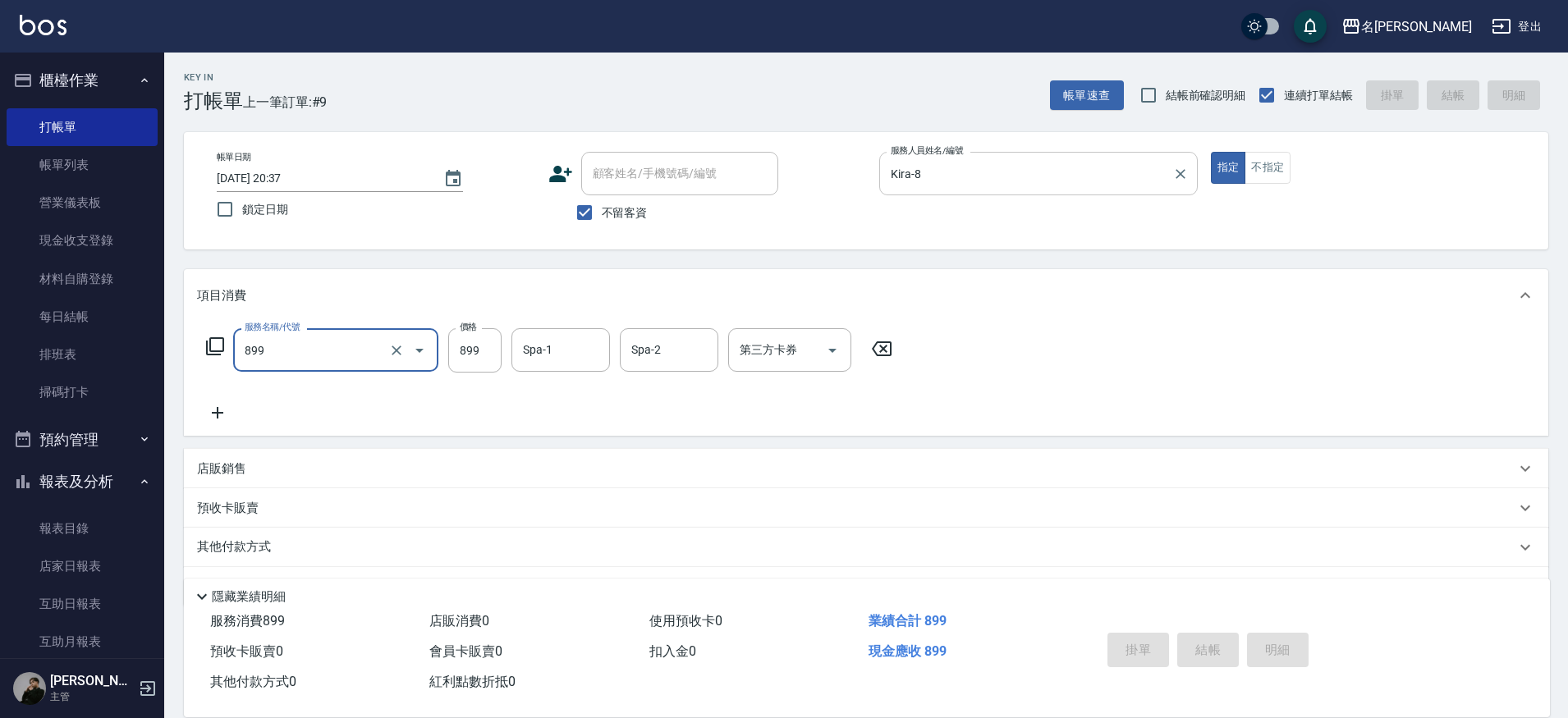
type input "899"
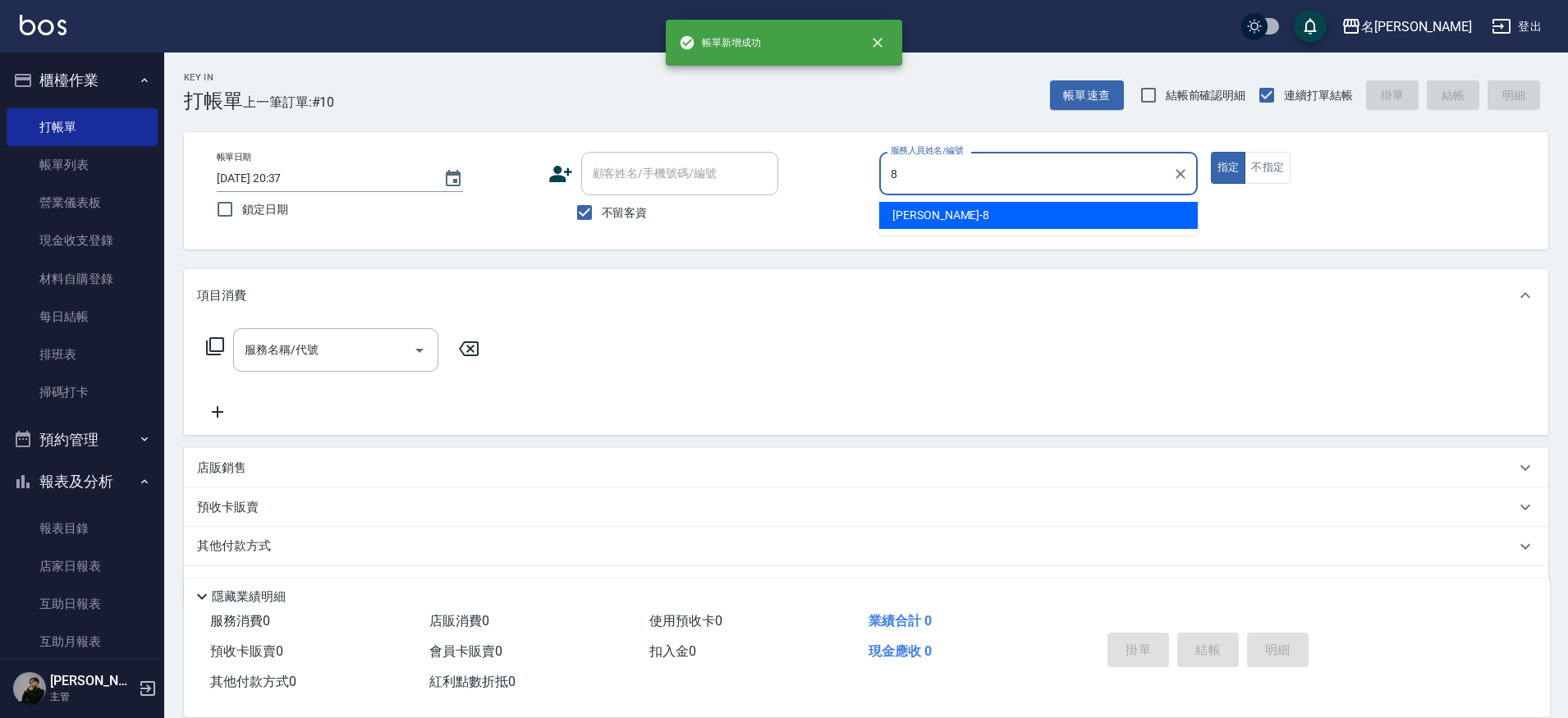
type input "Kira-8"
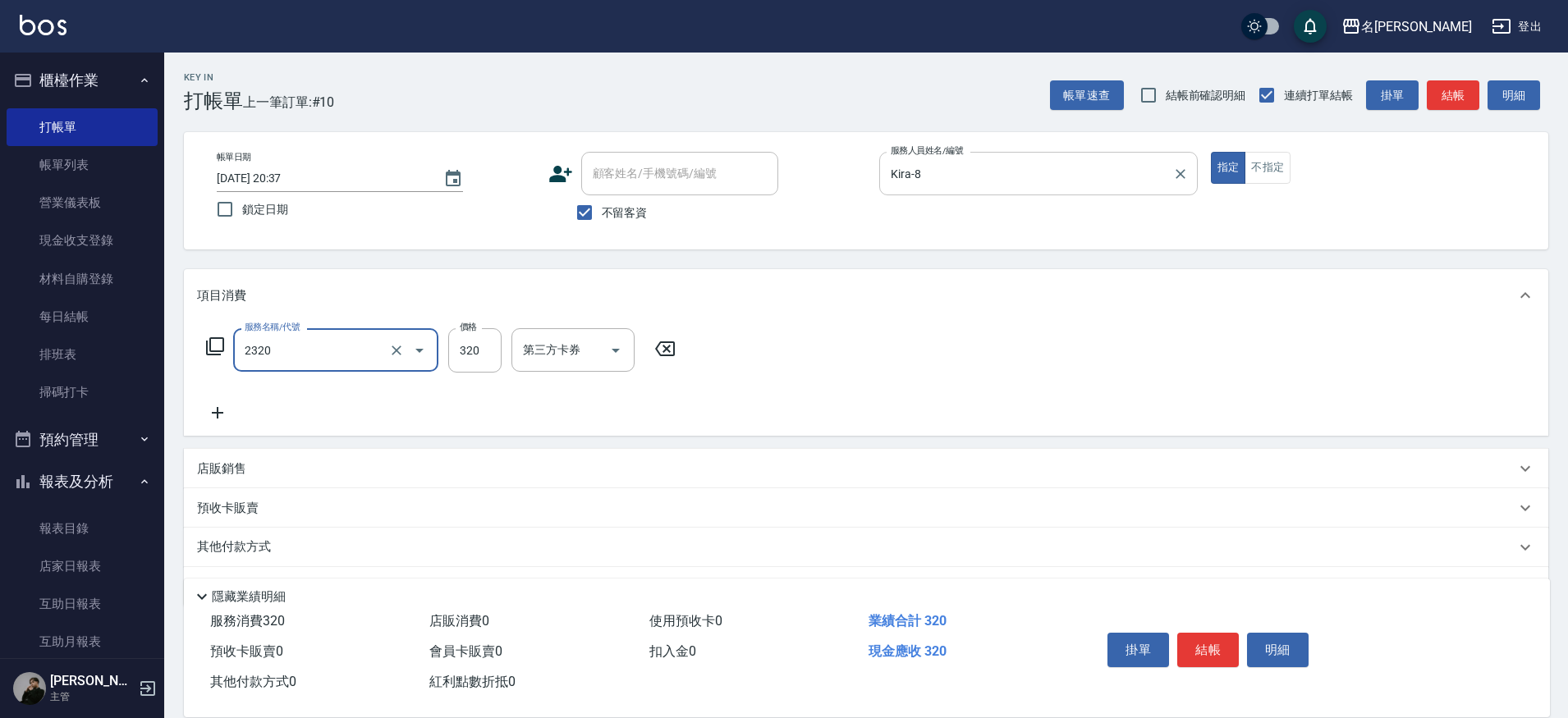
type input "洗剪320(2320)"
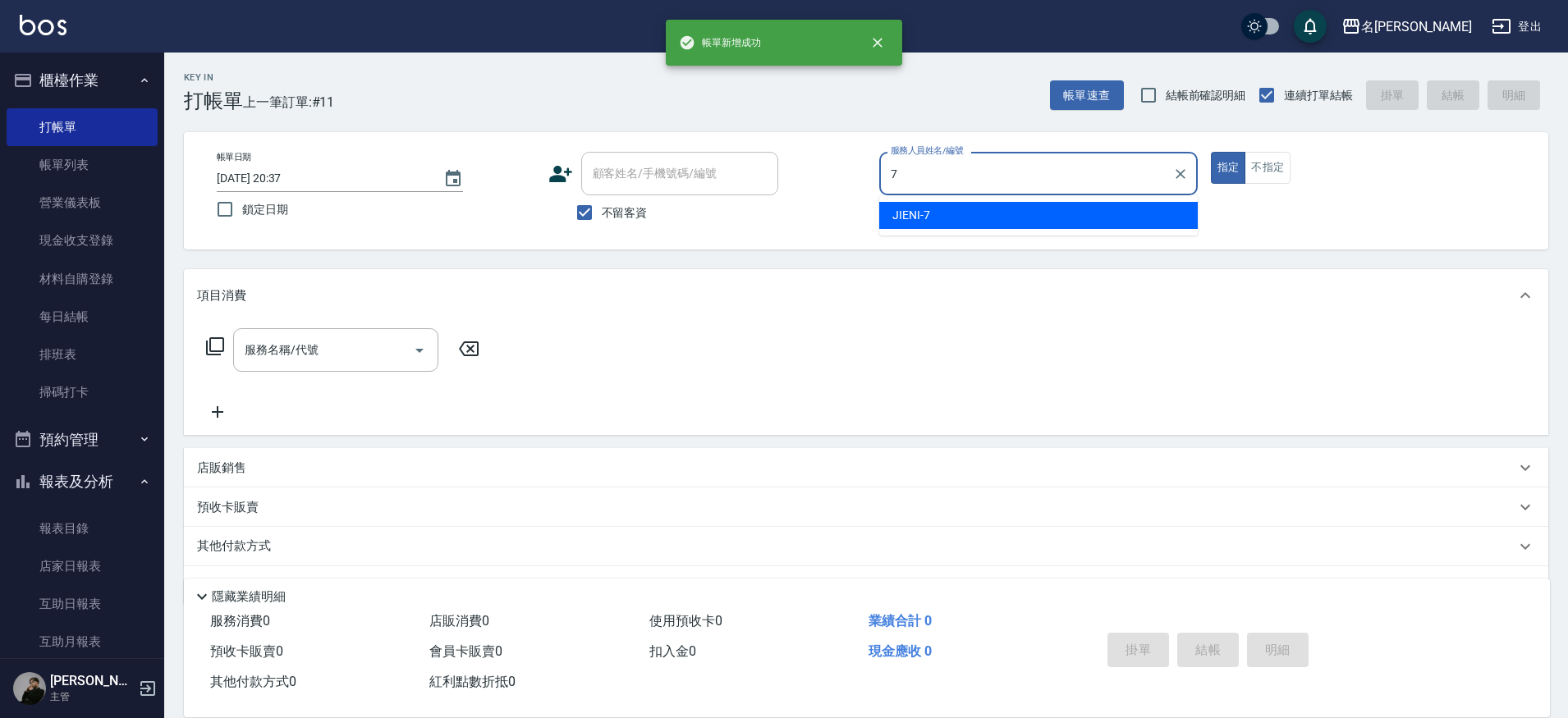
type input "JIENI-7"
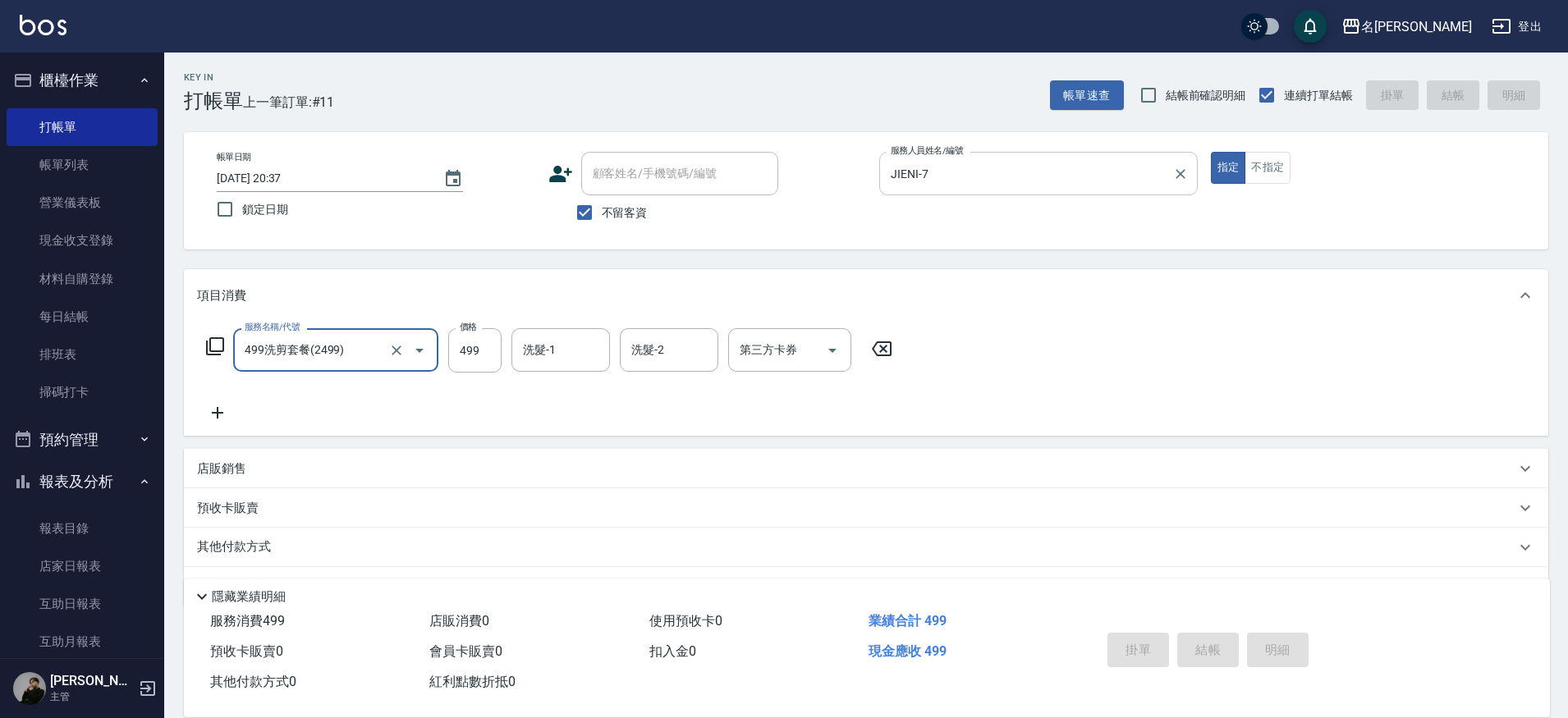
type input "499洗剪套餐(2499)"
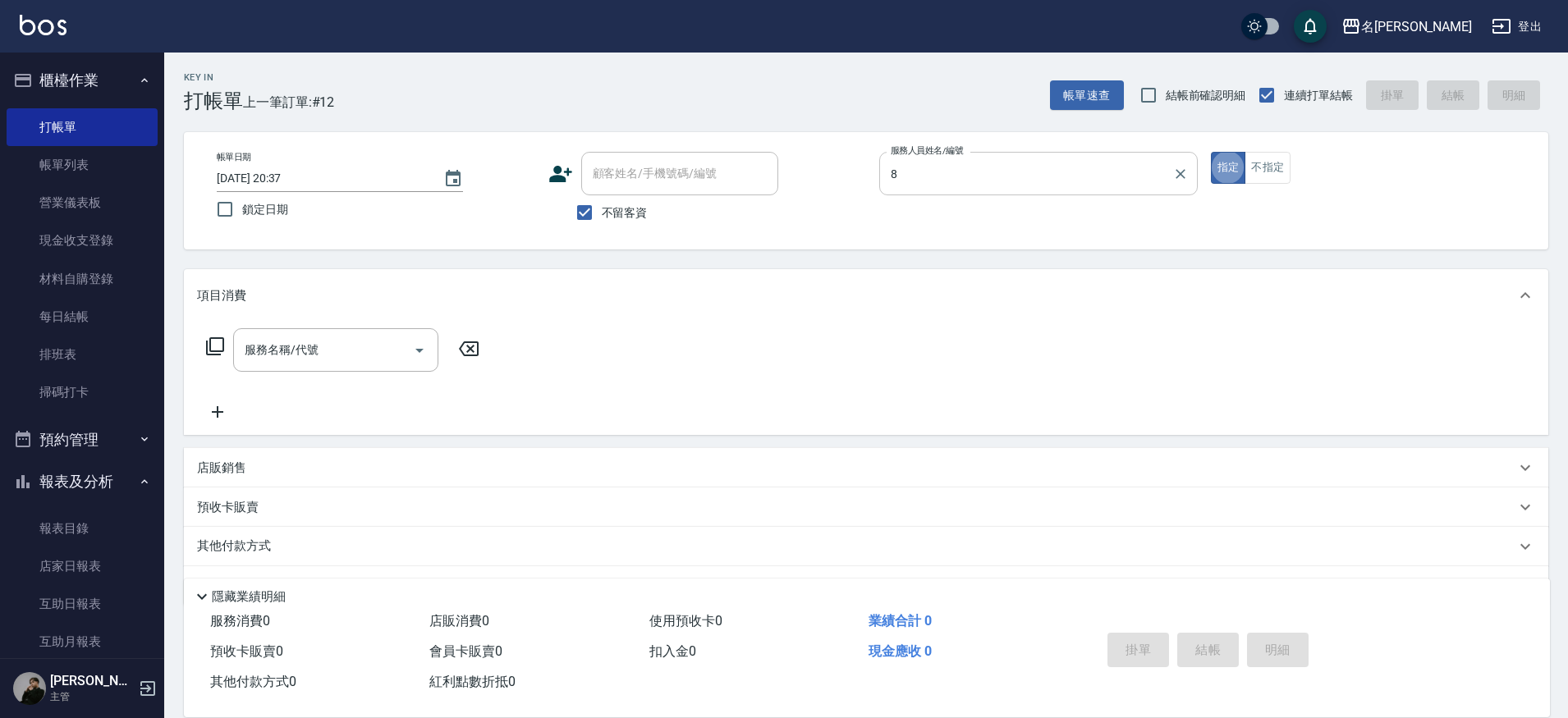
type input "Kira-8"
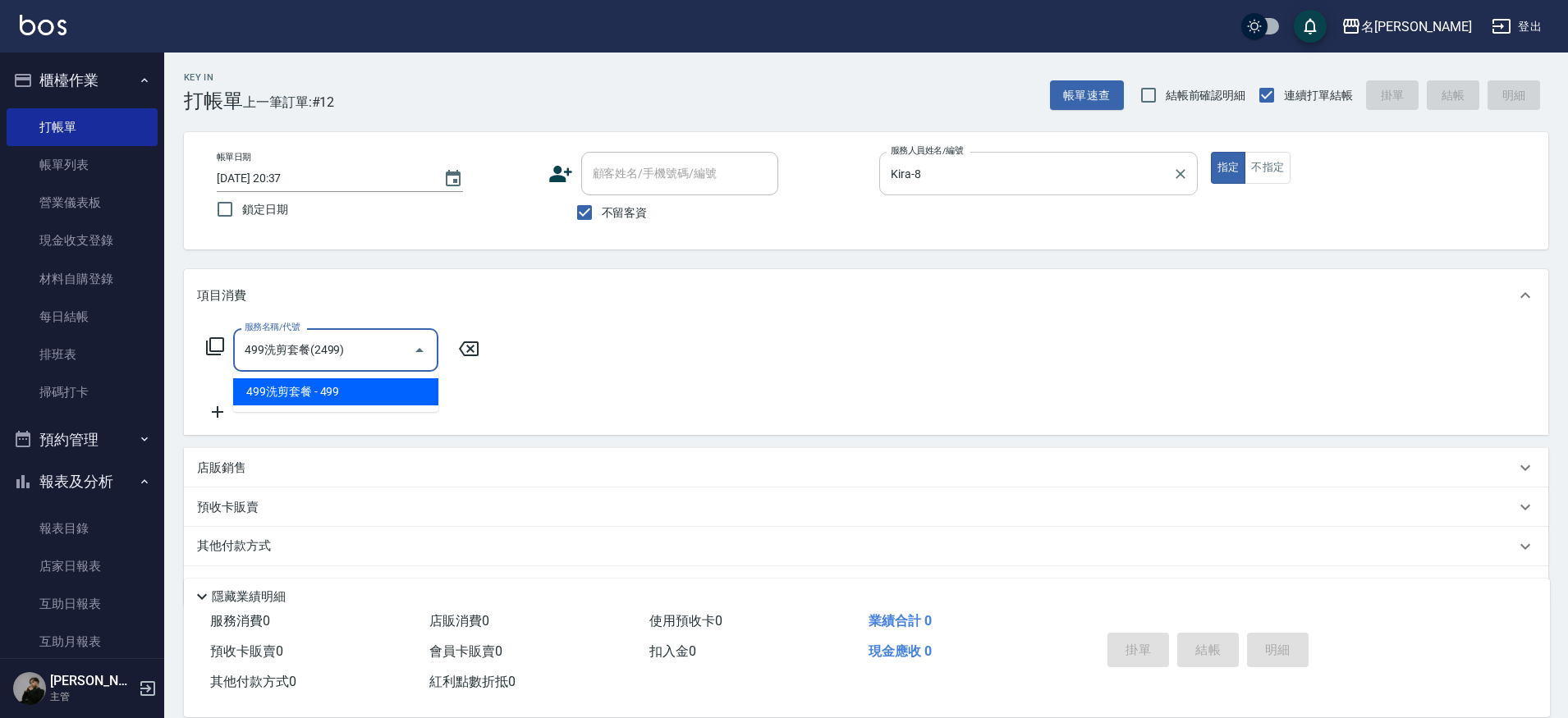
type input "499洗剪套餐(2499)"
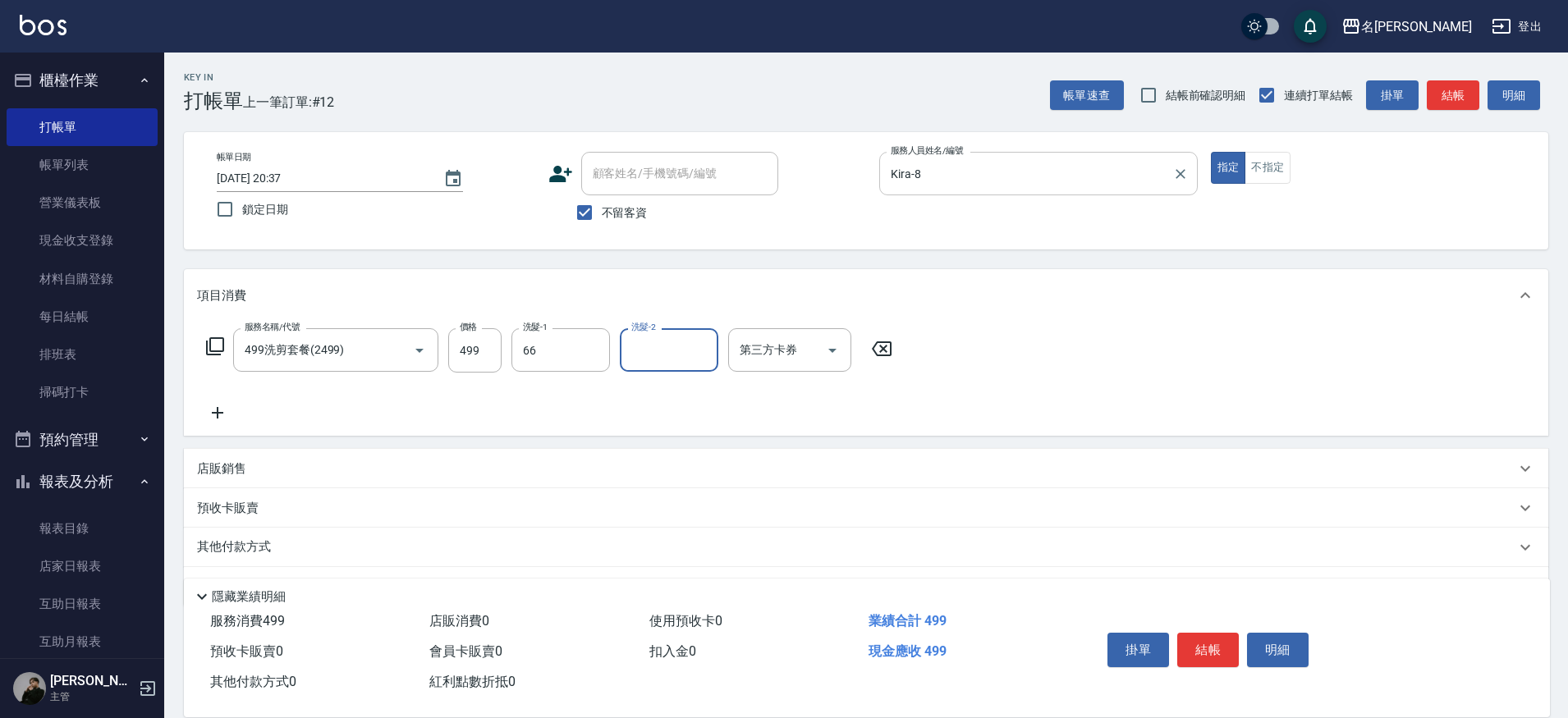
type input "妞妞-66"
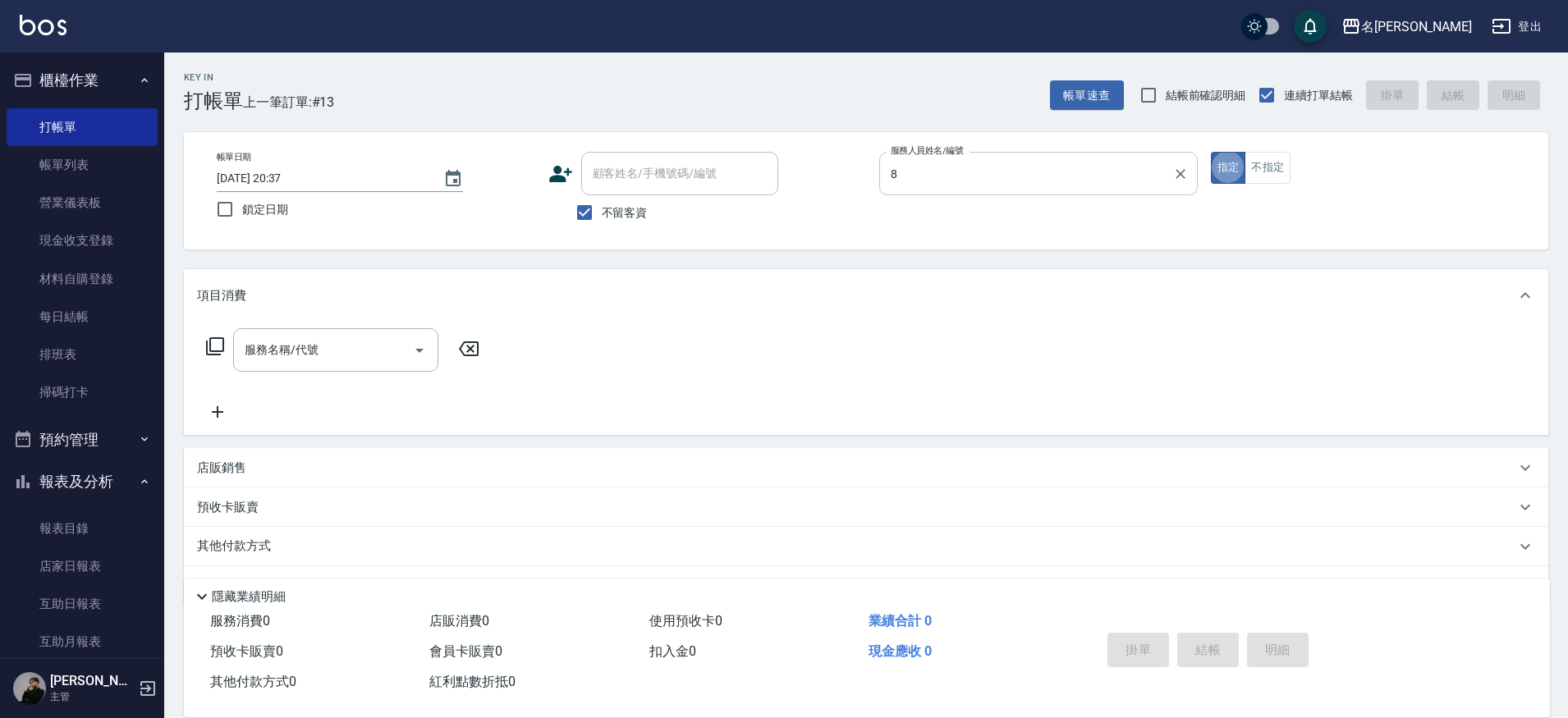
type input "Kira-8"
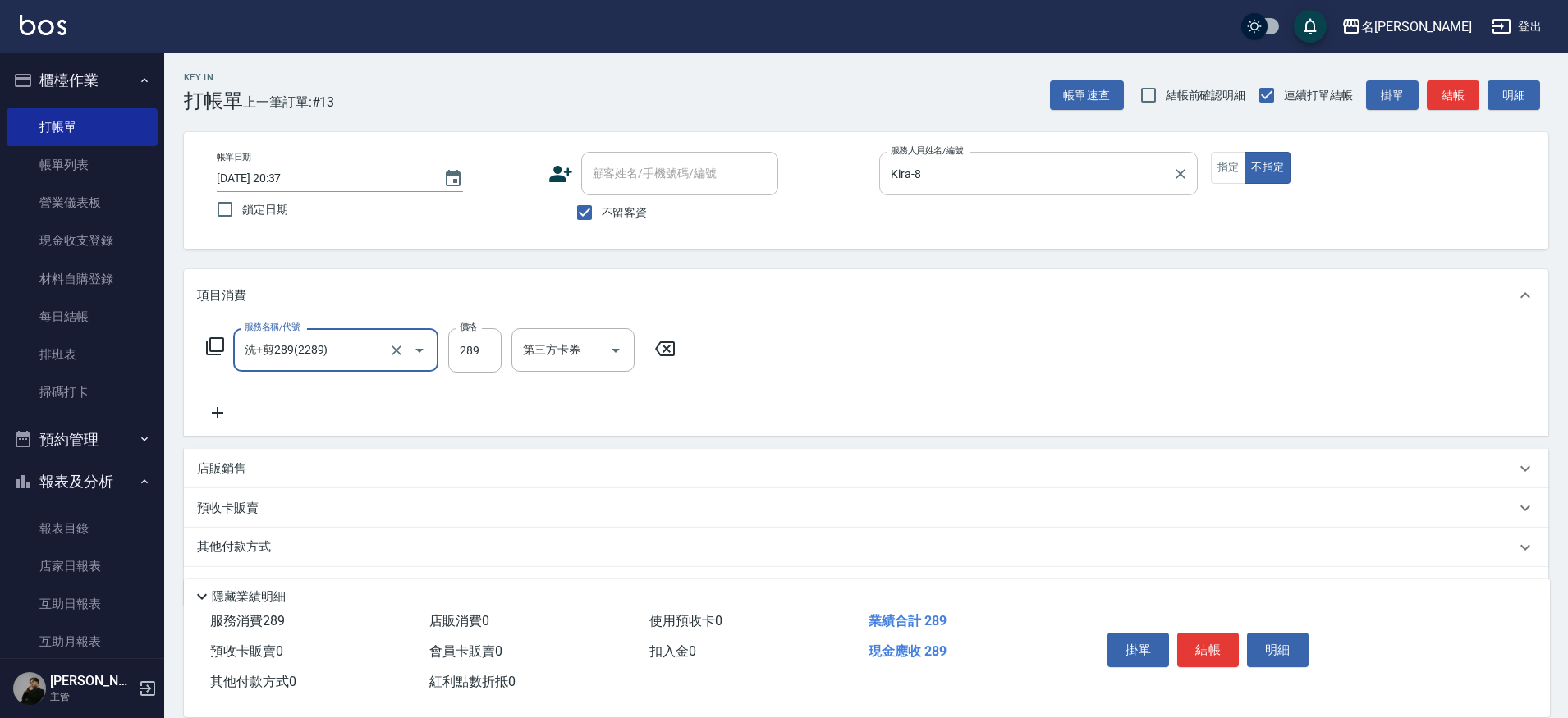
type input "洗+剪289(2289)"
type input "妞妞-66"
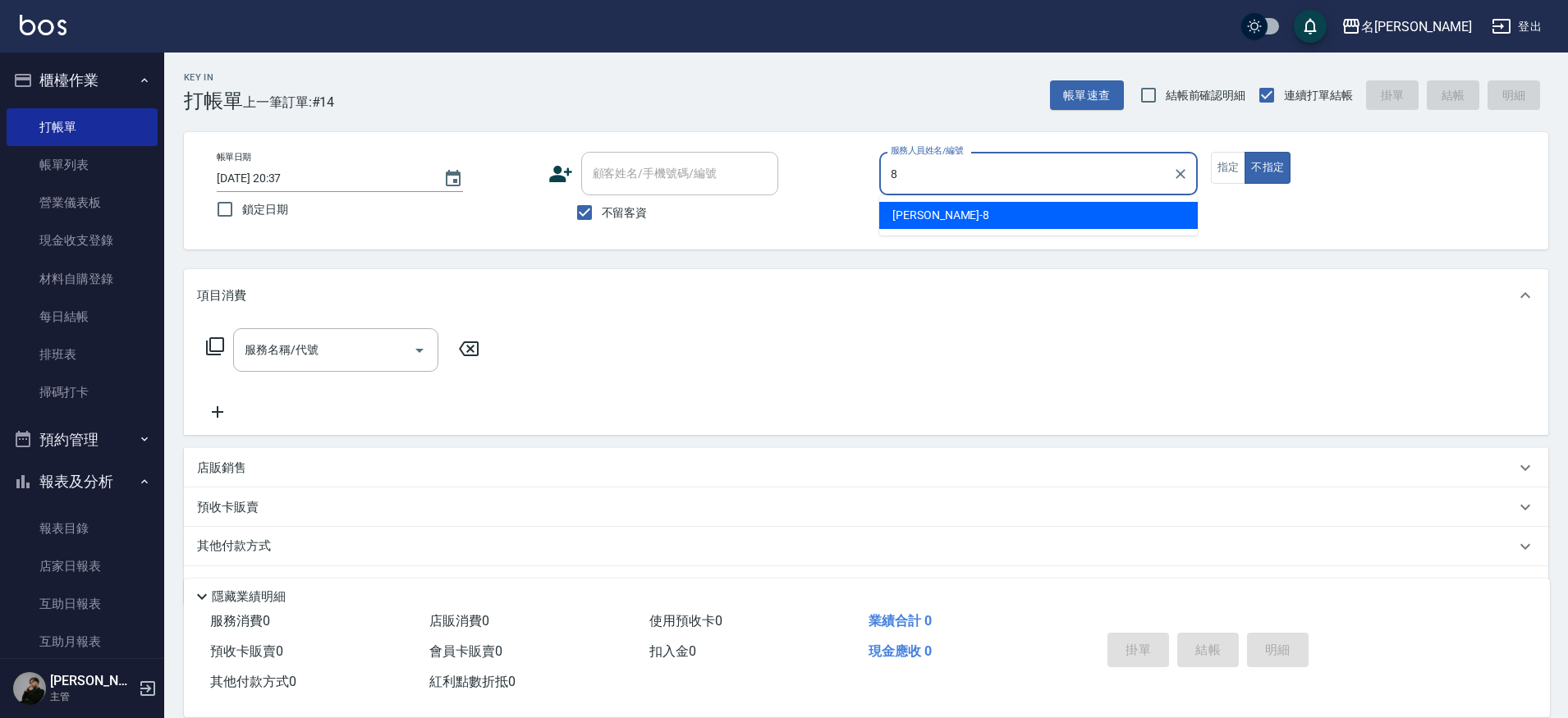
type input "Kira-8"
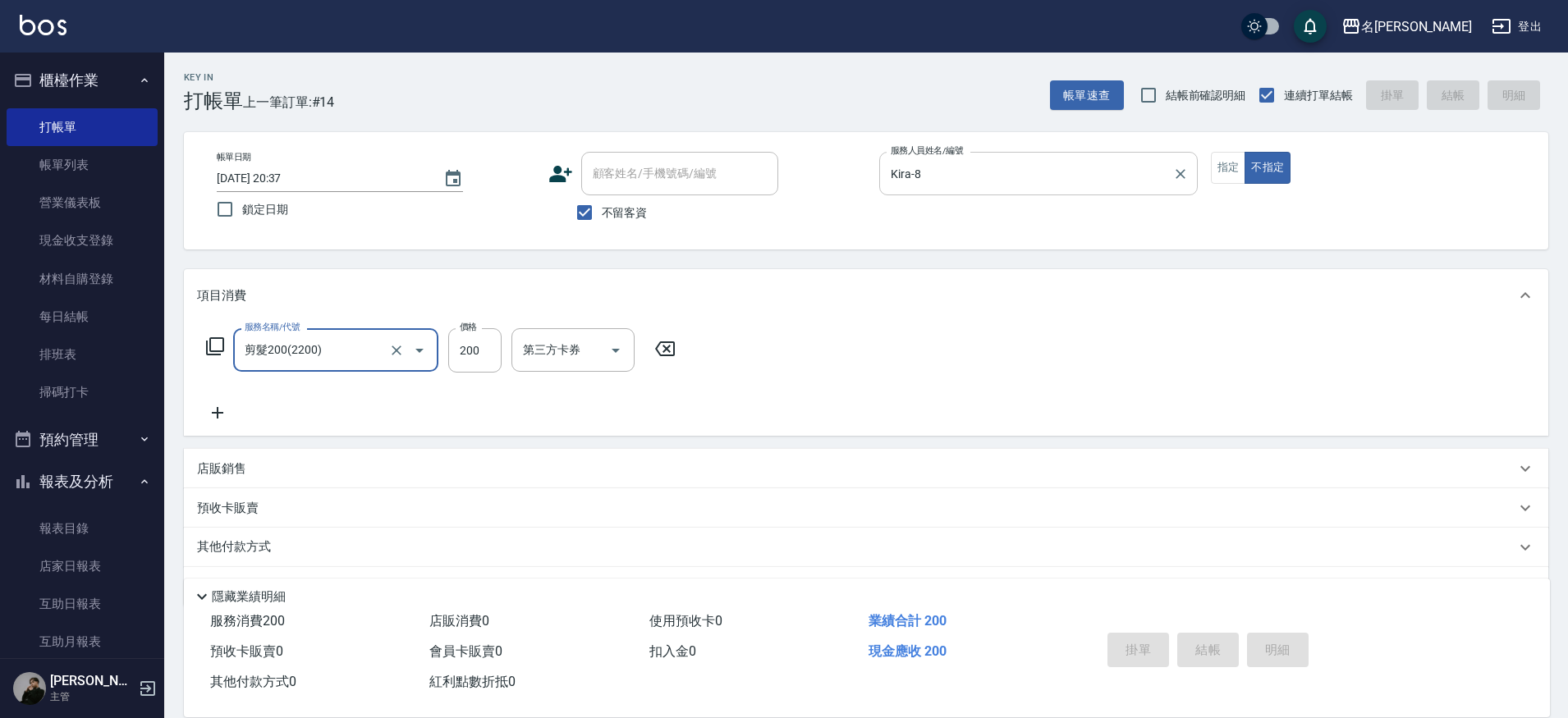
type input "剪髮200(2200)"
type input "[DATE] 20:38"
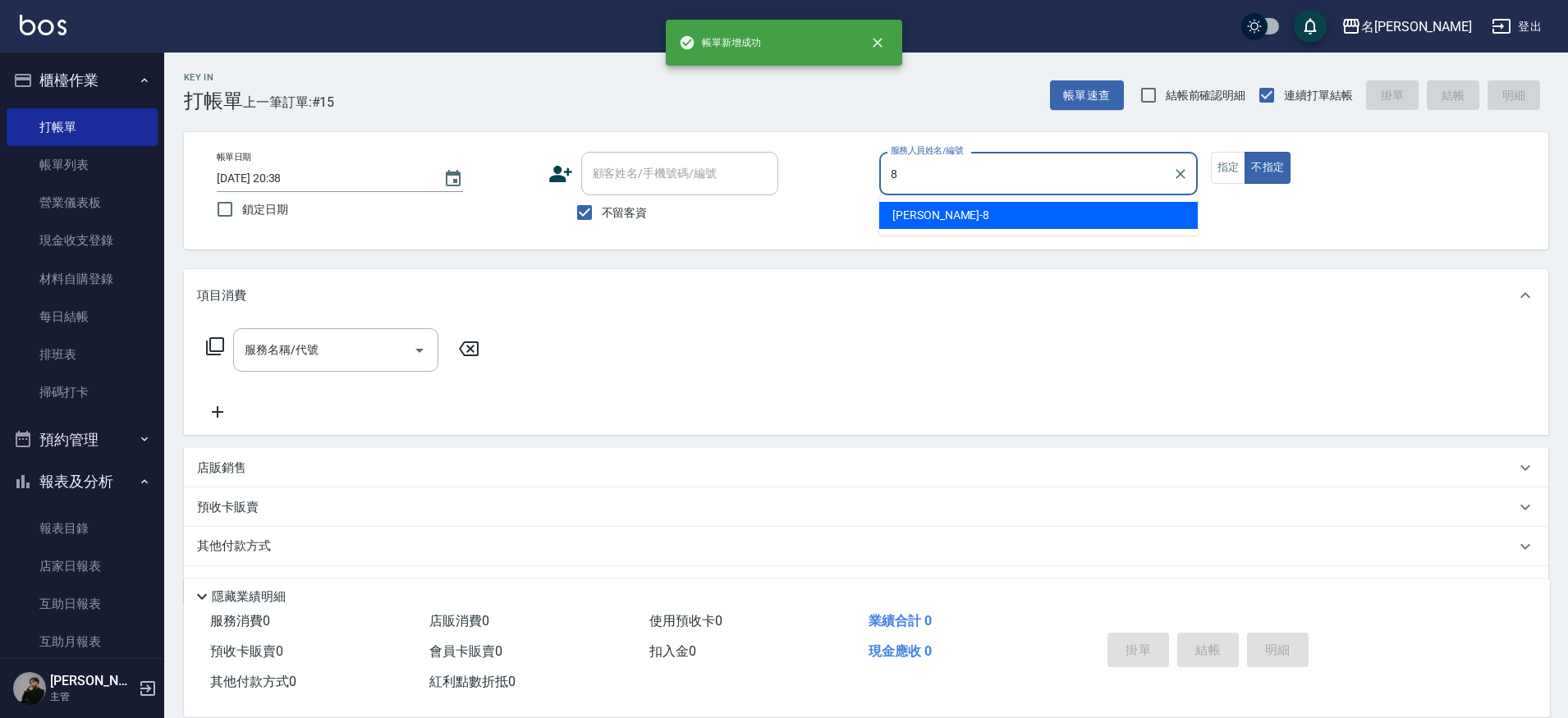
type input "Kira-8"
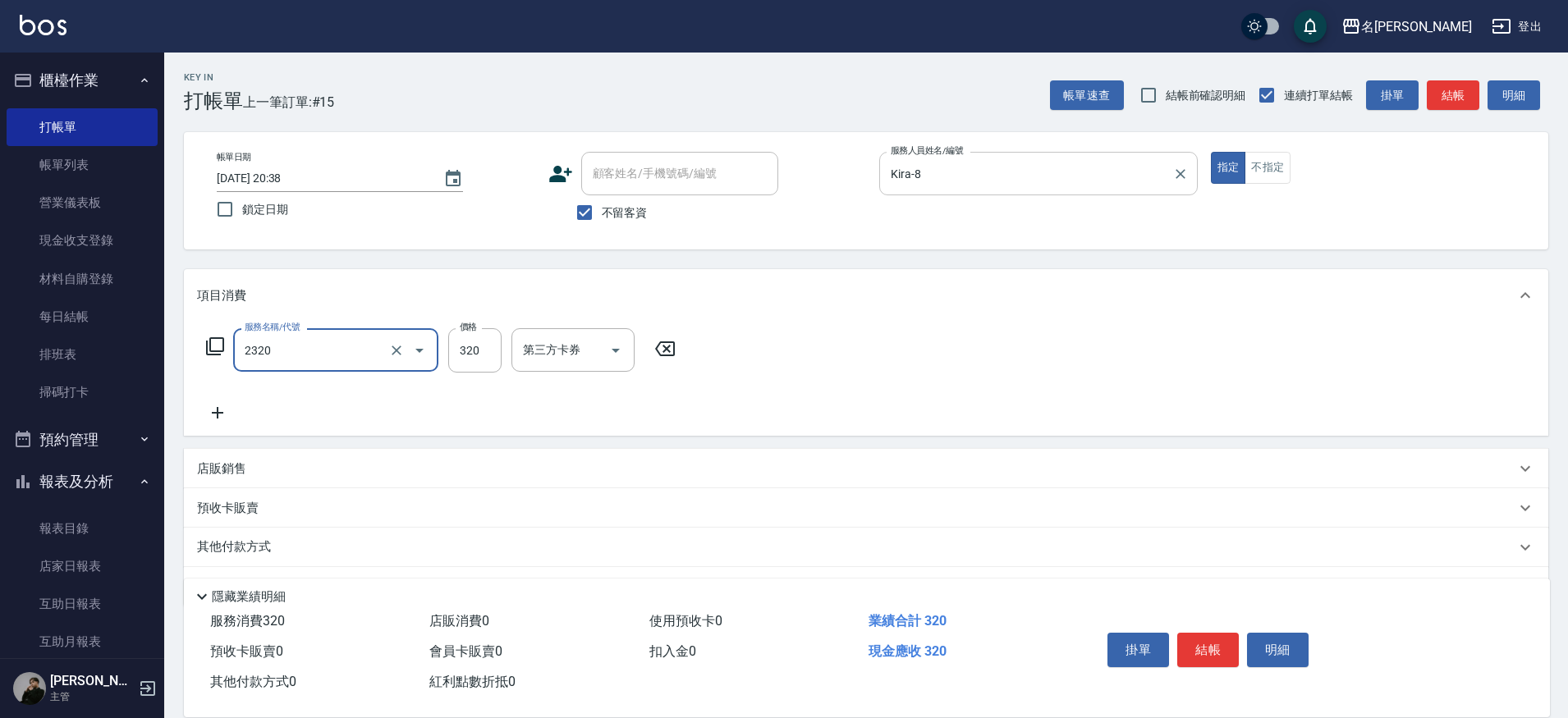
type input "洗剪320(2320)"
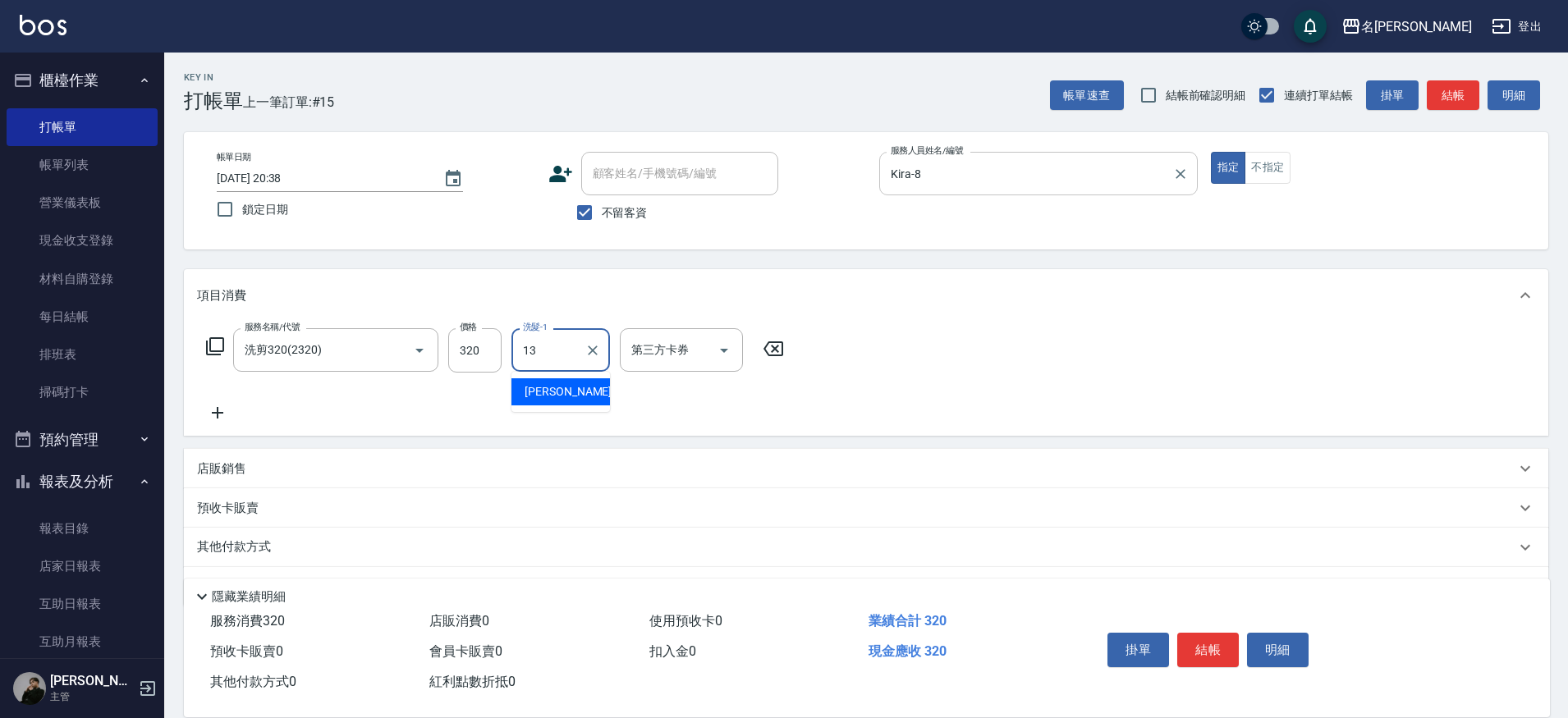
type input "[PERSON_NAME]-13"
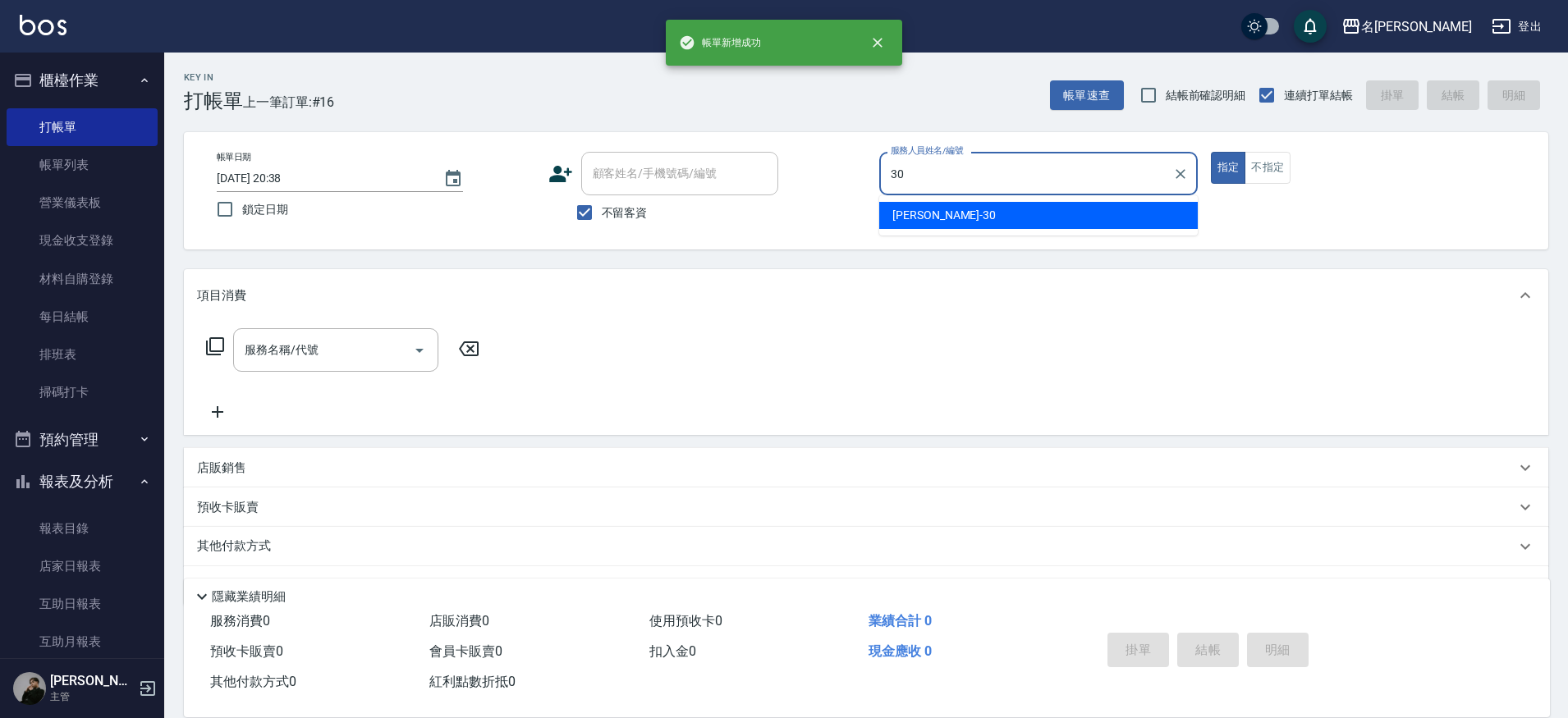
type input "[PERSON_NAME]-30"
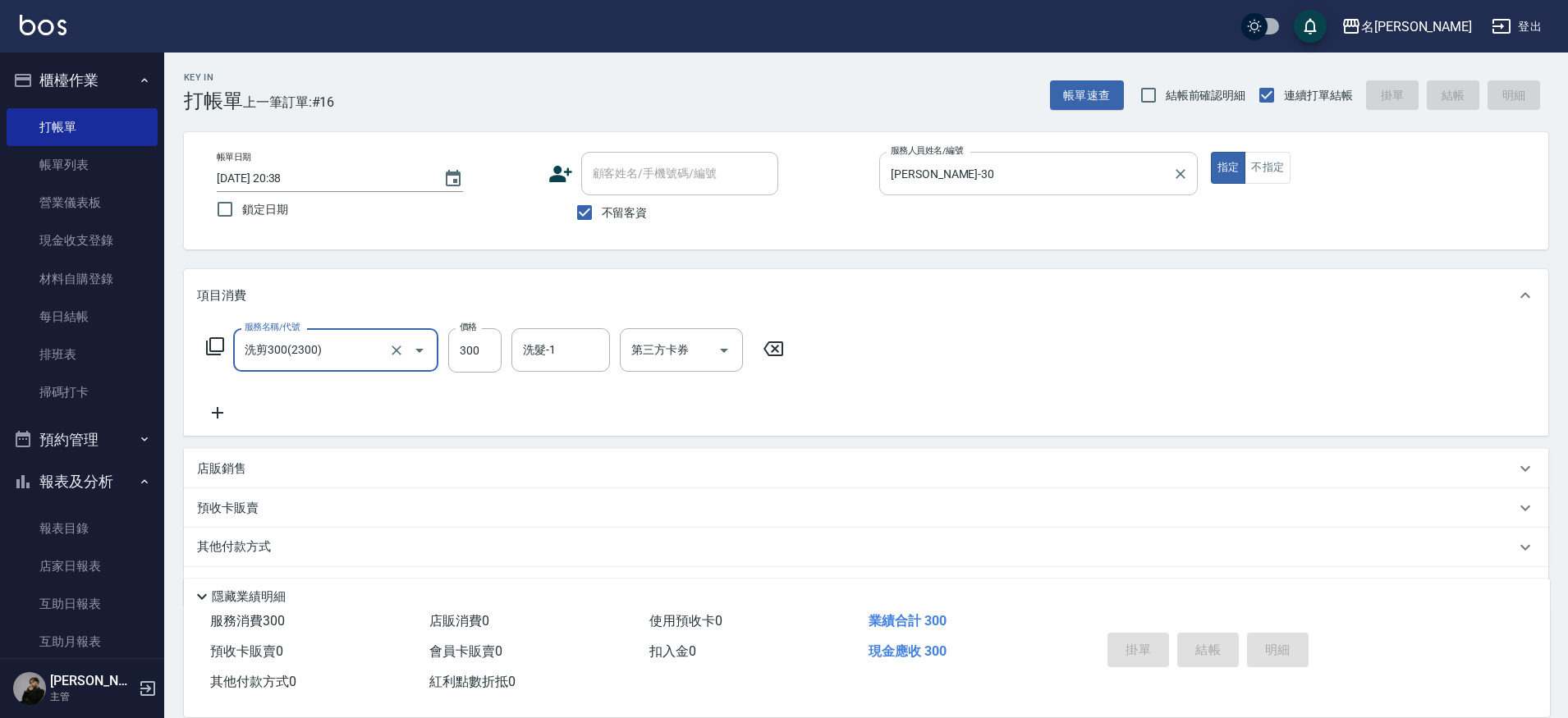
type input "洗剪300(2300)"
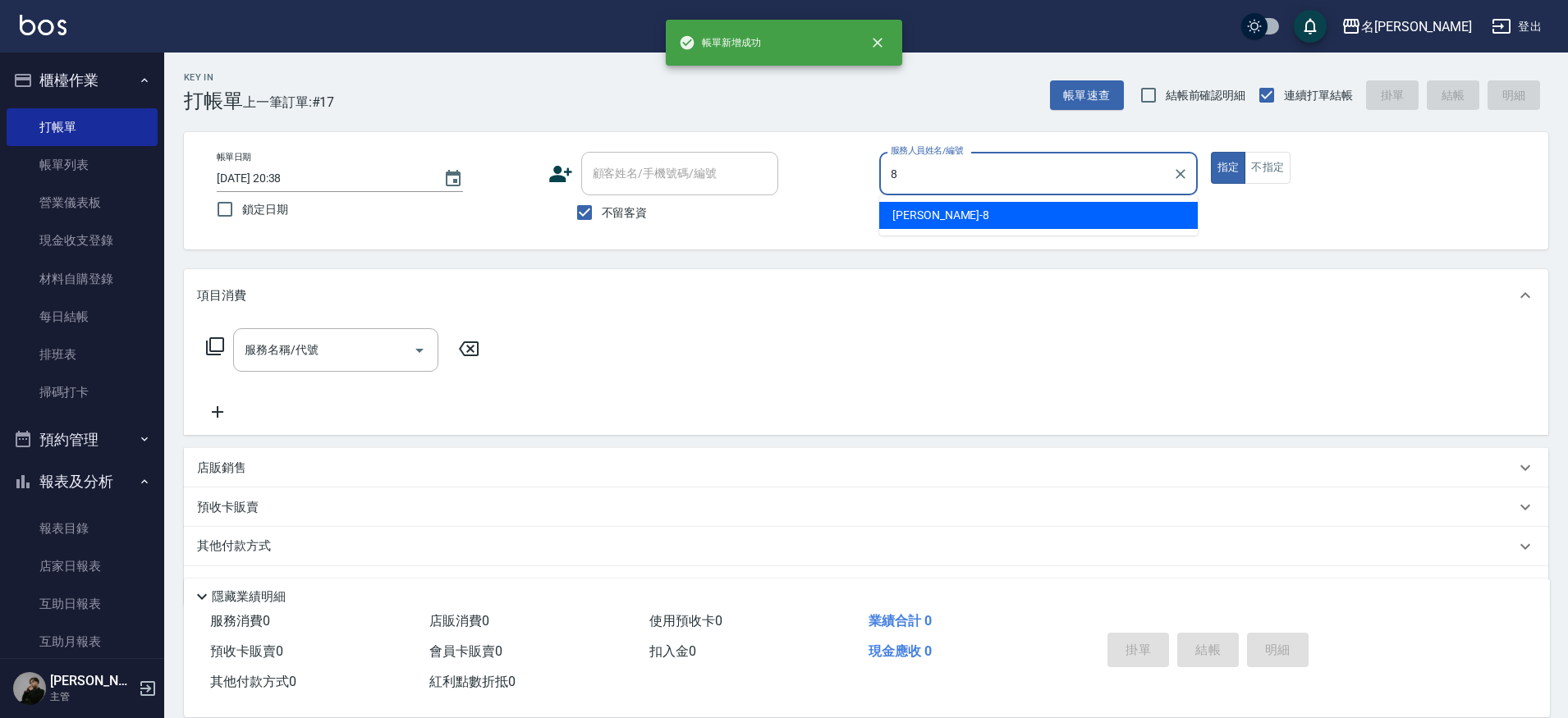
type input "Kira-8"
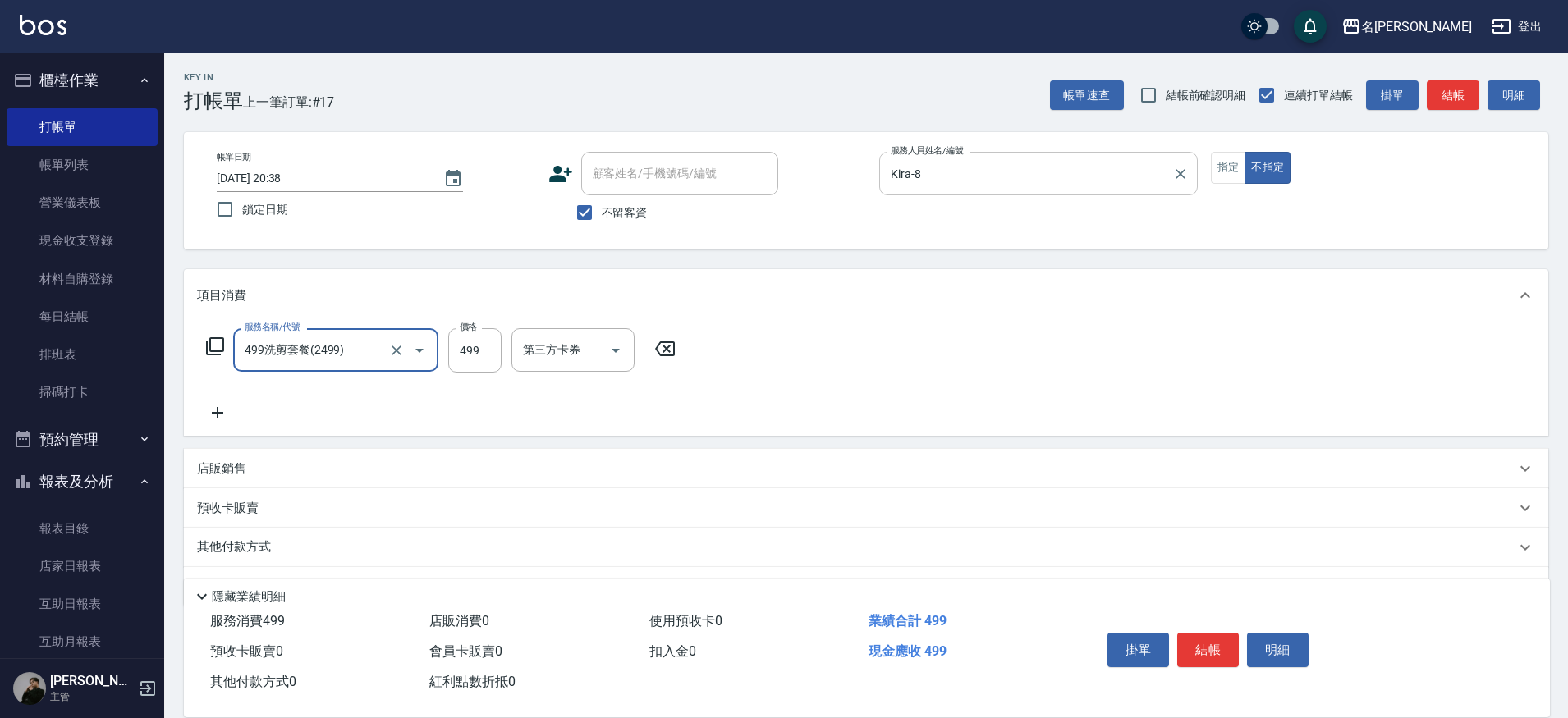
type input "499洗剪套餐(2499)"
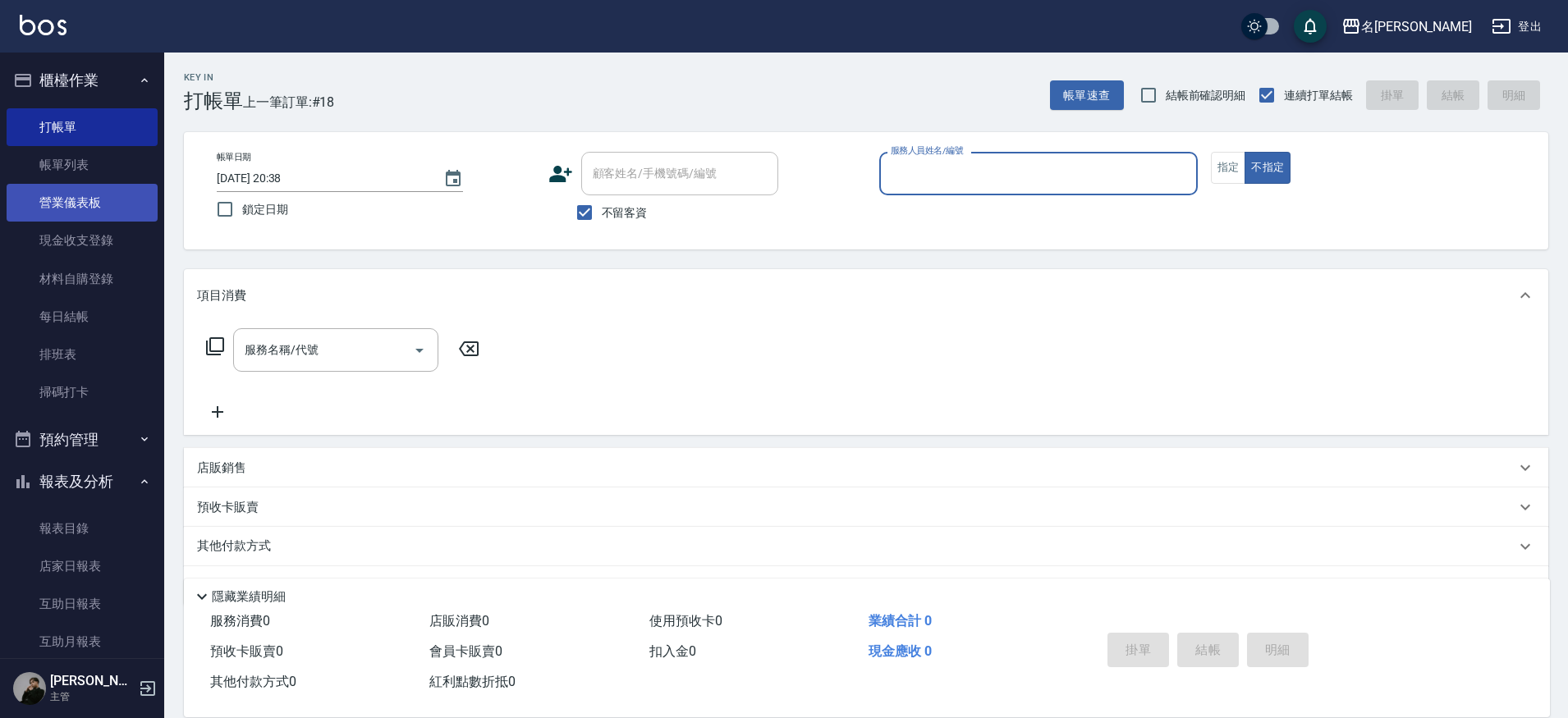
click at [85, 189] on link "營業儀表板" at bounding box center [82, 202] width 151 height 38
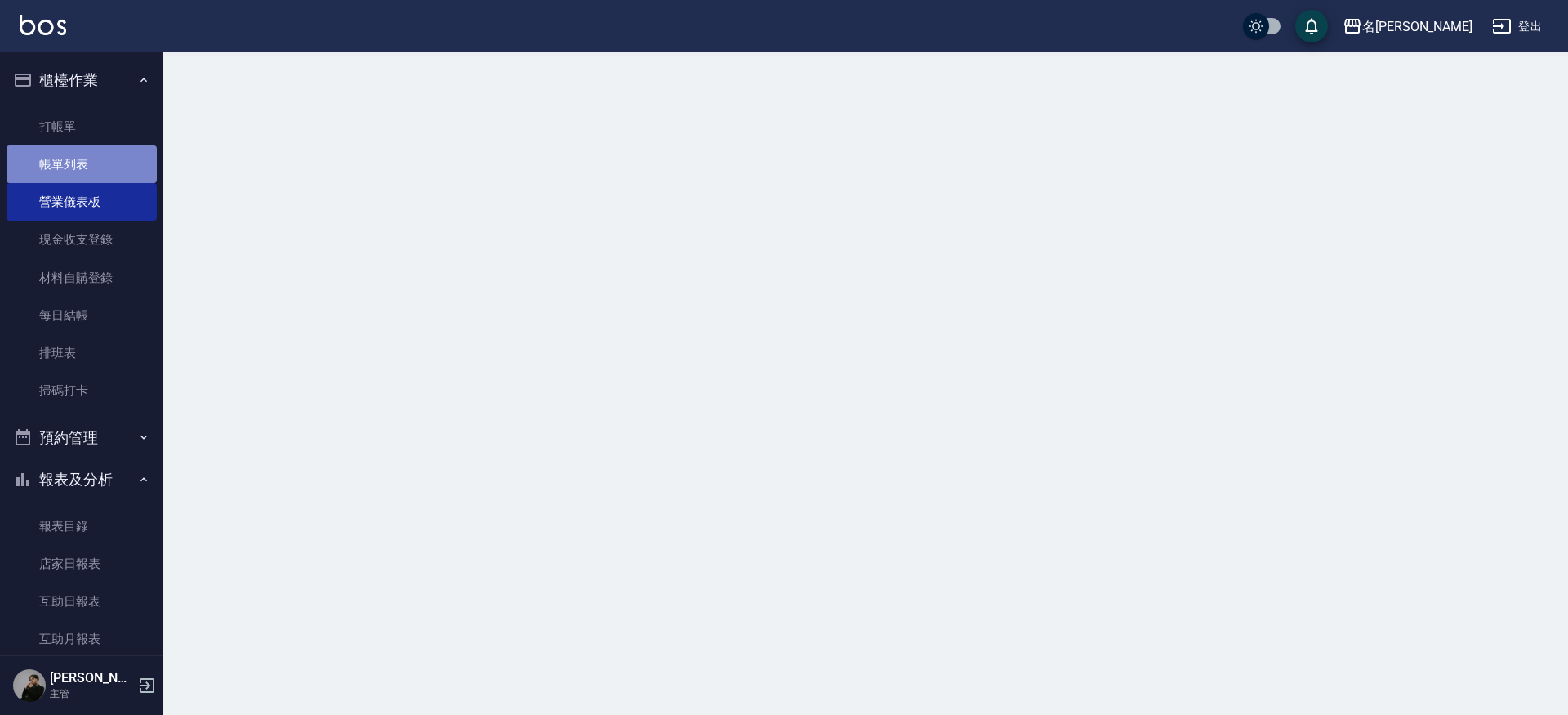
click at [86, 172] on link "帳單列表" at bounding box center [82, 164] width 150 height 38
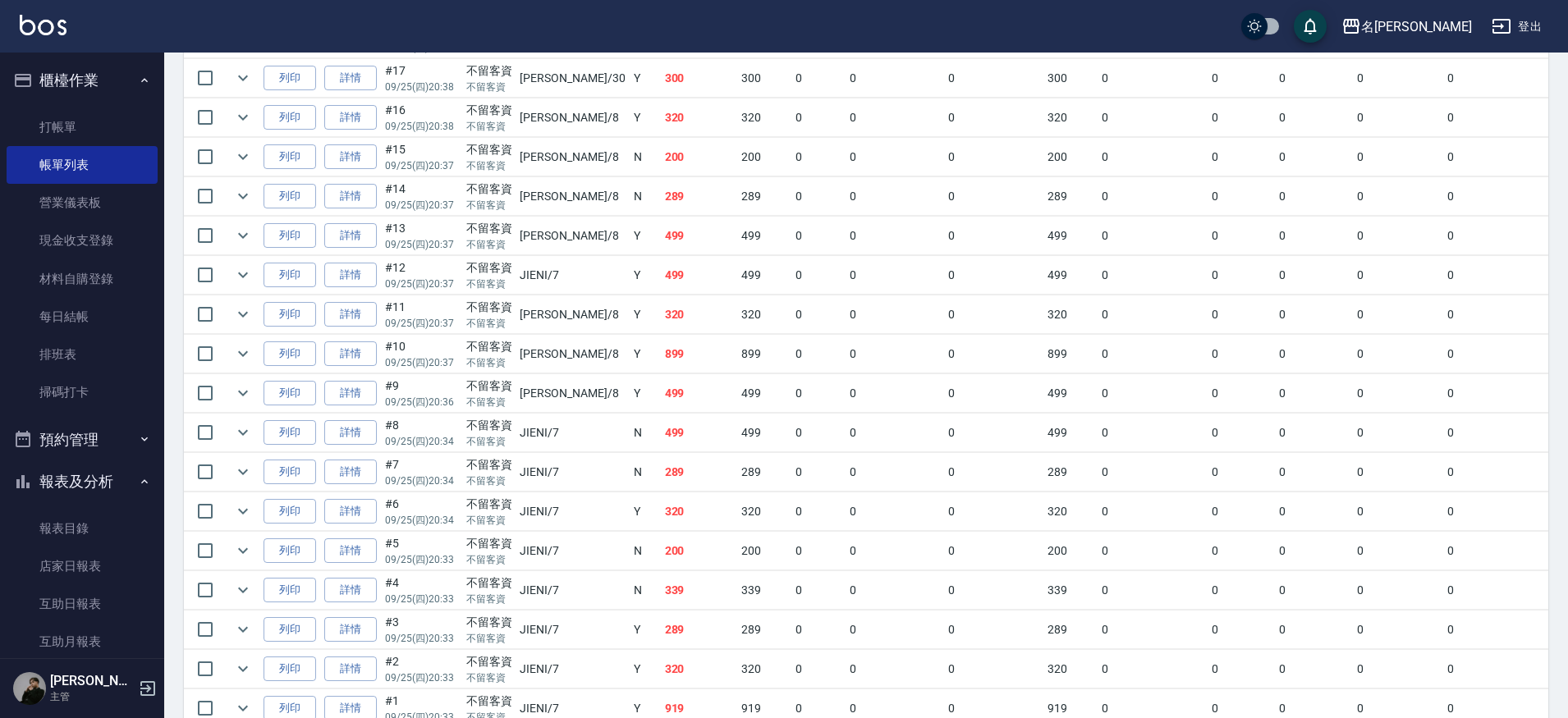
scroll to position [547, 0]
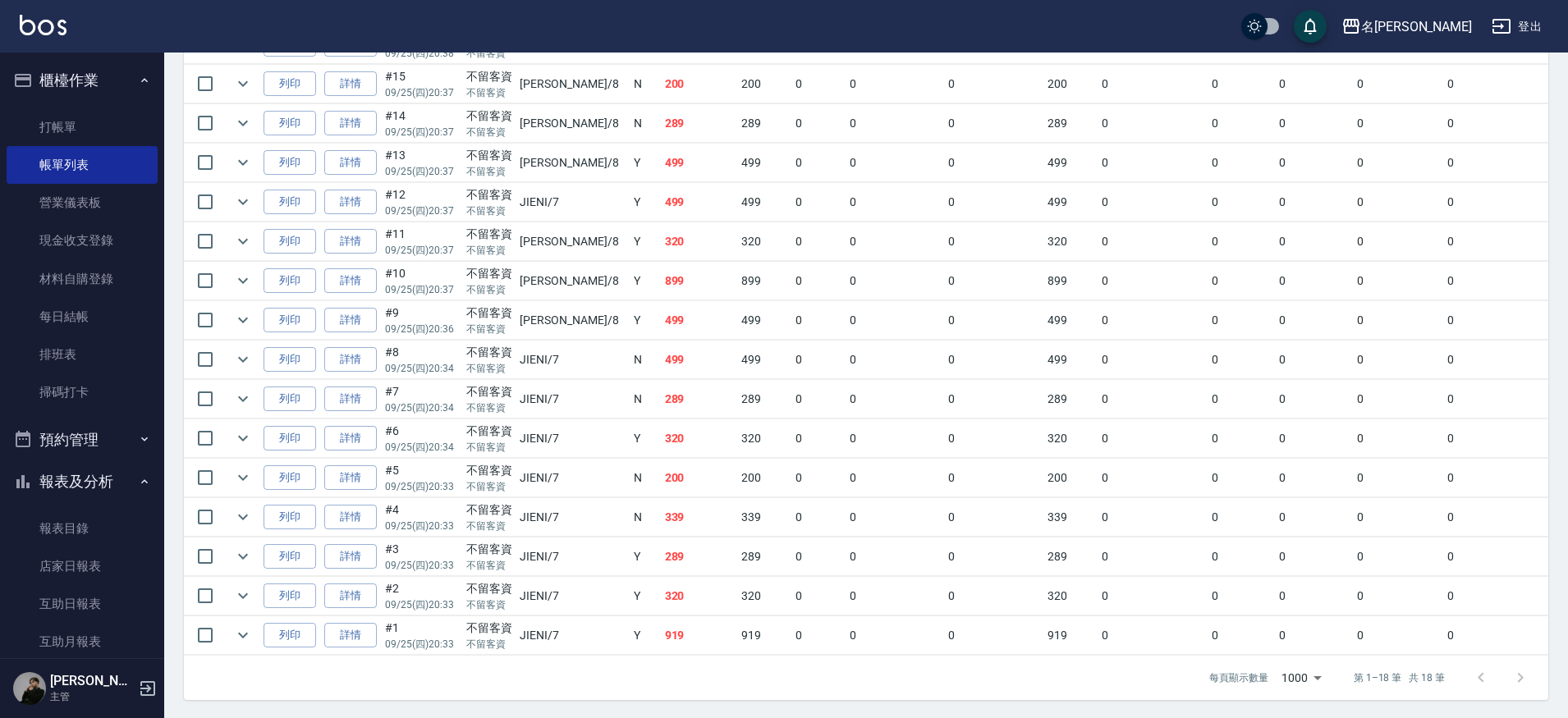
click at [356, 637] on link "詳情" at bounding box center [350, 635] width 52 height 25
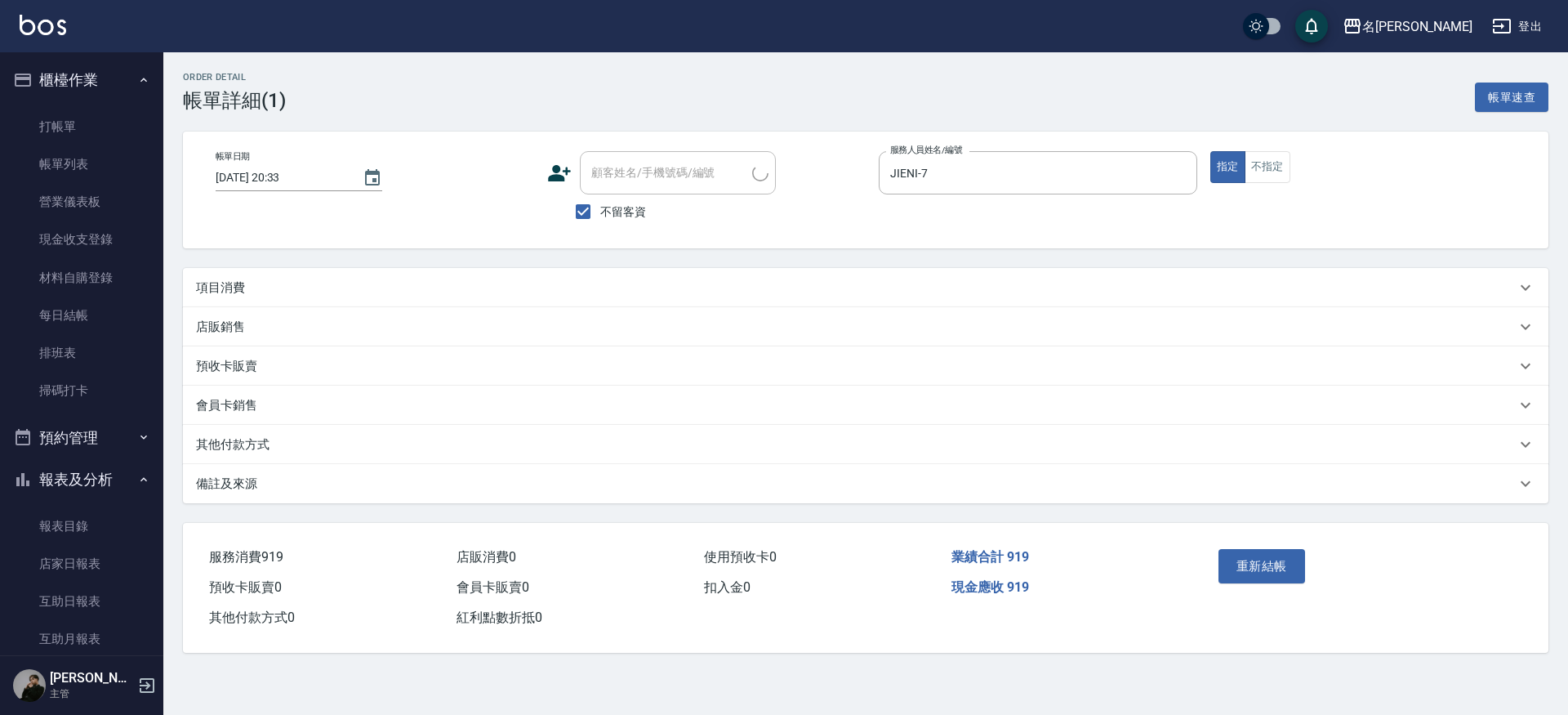
type input "[DATE] 20:33"
checkbox input "true"
type input "JIENI-7"
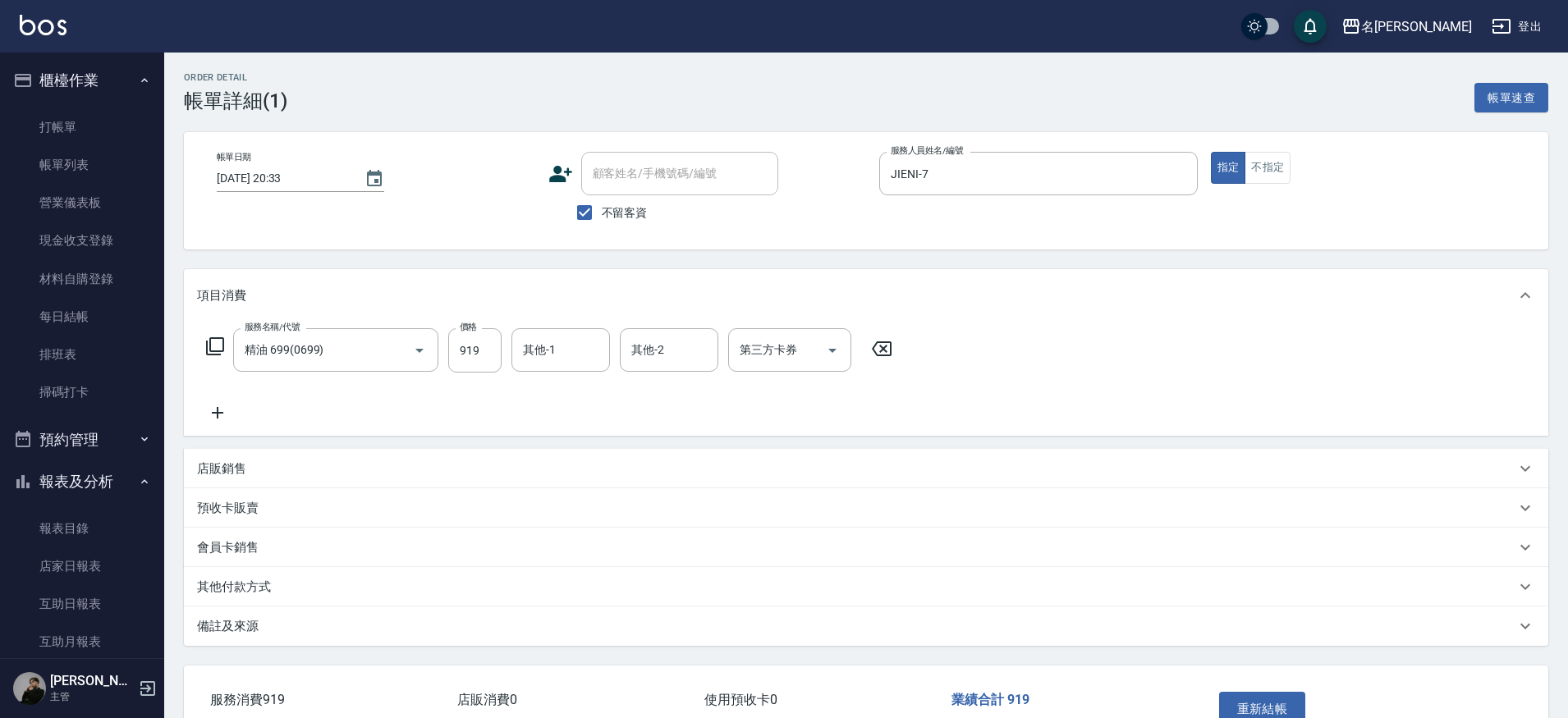
type input "精油 699(0699)"
drag, startPoint x: 846, startPoint y: 349, endPoint x: 807, endPoint y: 354, distance: 39.3
click at [846, 349] on div "第三方卡券" at bounding box center [790, 349] width 124 height 43
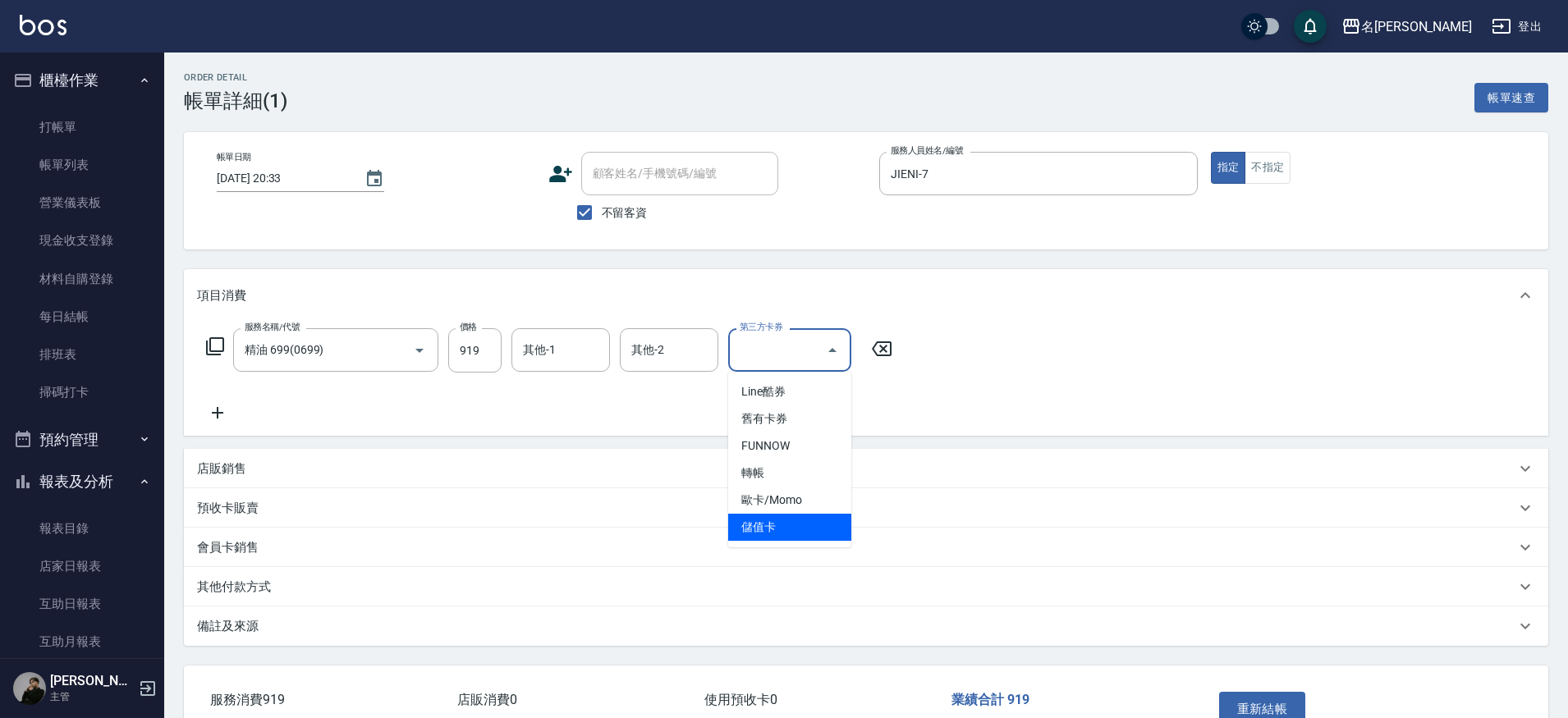
click at [541, 458] on div "店販銷售" at bounding box center [866, 469] width 1364 height 40
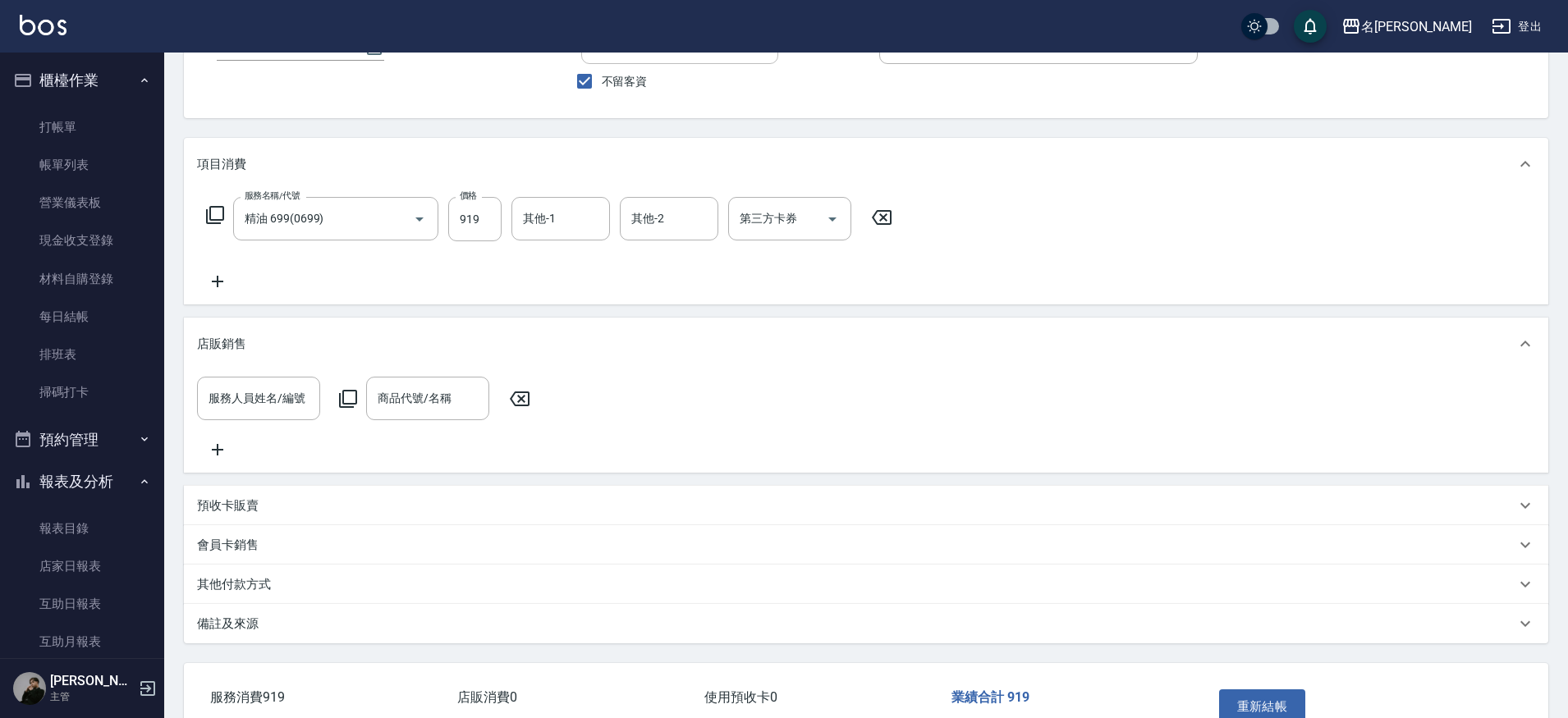
drag, startPoint x: 246, startPoint y: 613, endPoint x: 238, endPoint y: 602, distance: 13.6
click at [245, 604] on div "其他付款方式" at bounding box center [866, 584] width 1364 height 40
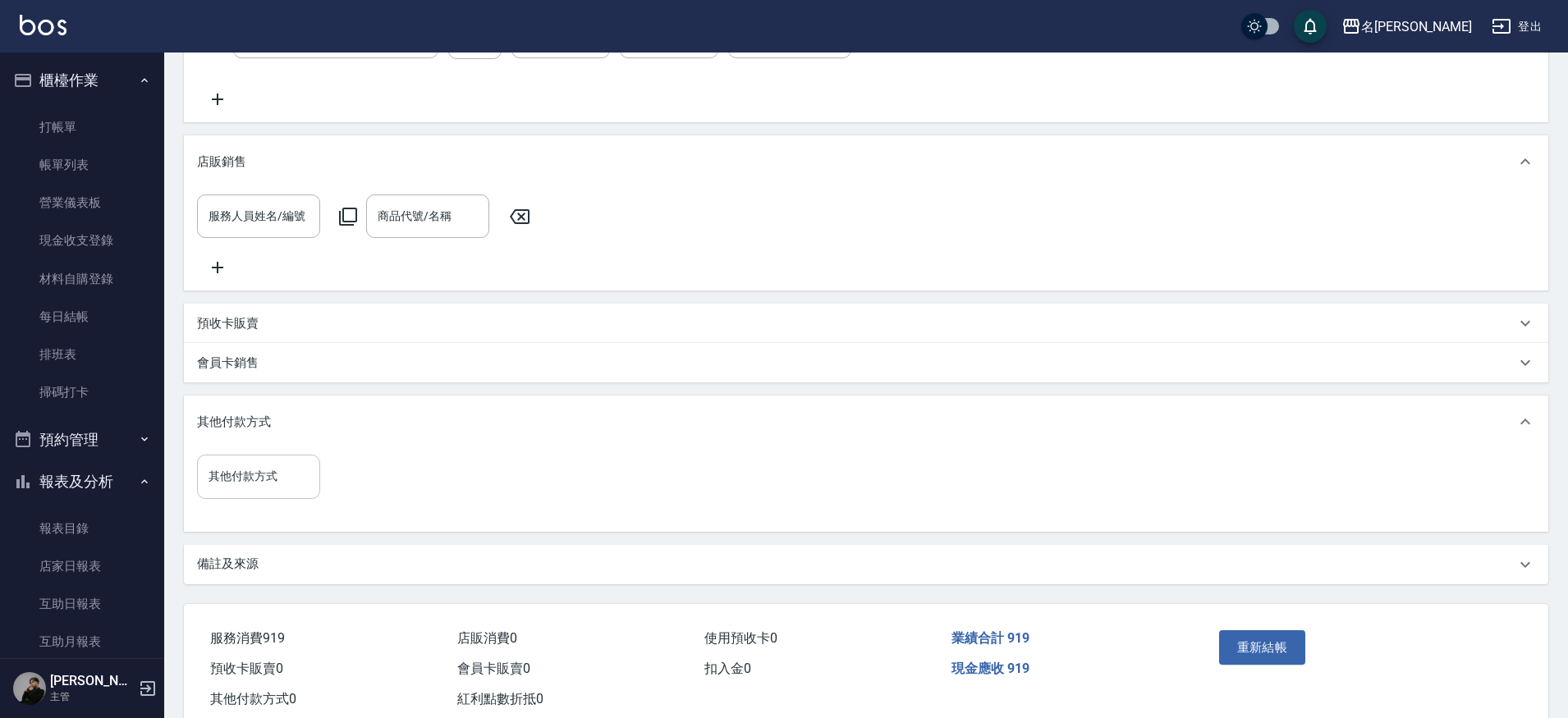
scroll to position [327, 0]
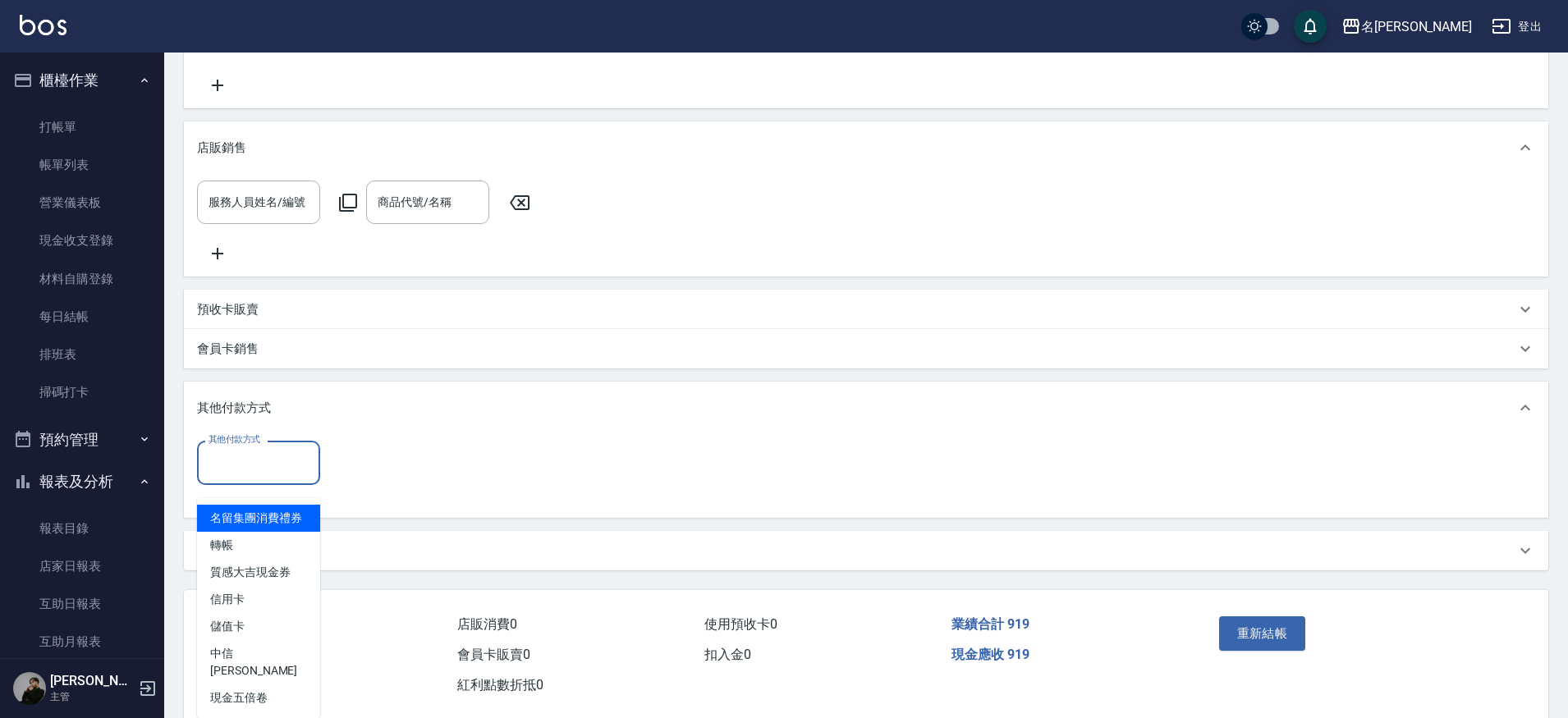
click at [264, 473] on input "其他付款方式" at bounding box center [259, 463] width 108 height 29
click at [253, 632] on span "儲值卡" at bounding box center [259, 627] width 124 height 27
type input "儲值卡"
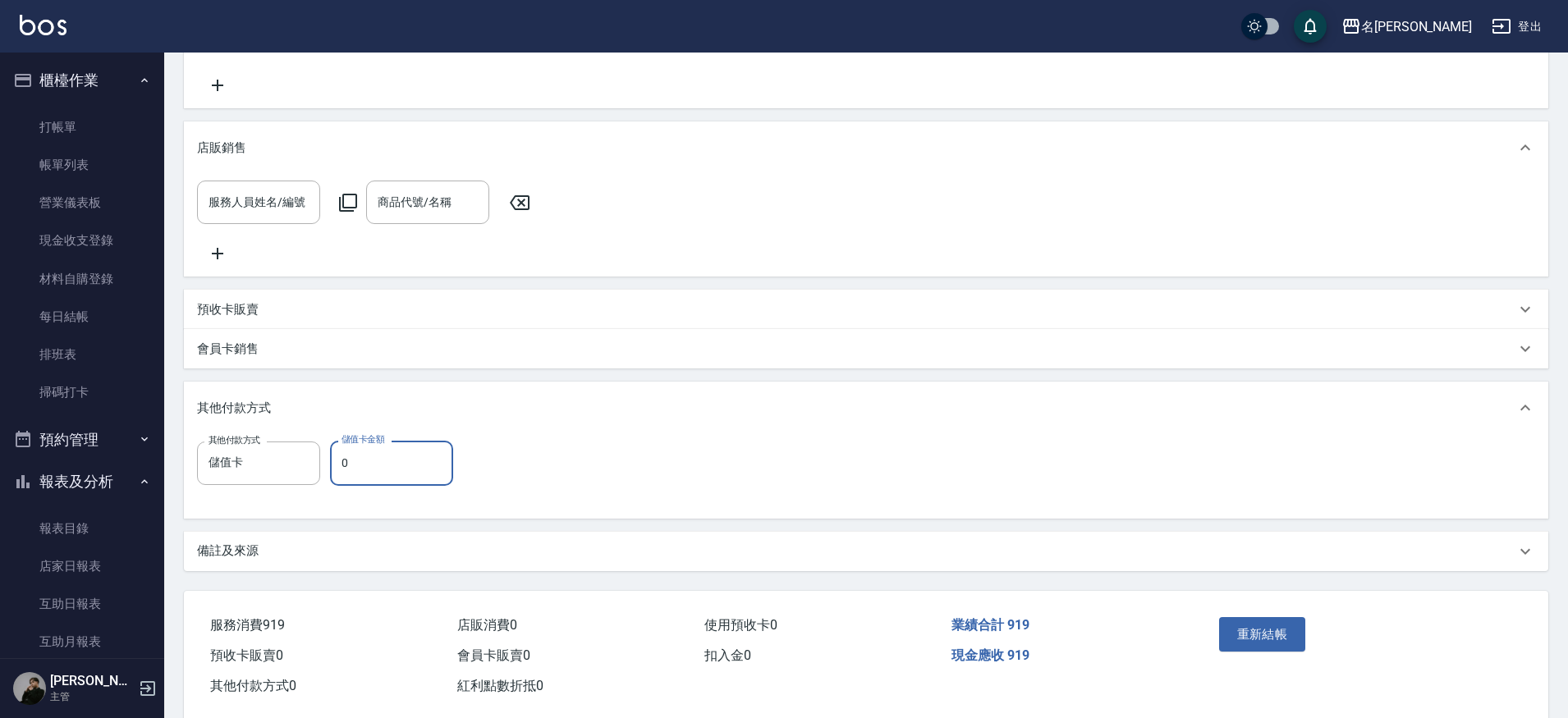
click at [341, 485] on input "0" at bounding box center [392, 463] width 124 height 44
type input "555"
click at [1285, 651] on button "重新結帳" at bounding box center [1262, 633] width 87 height 35
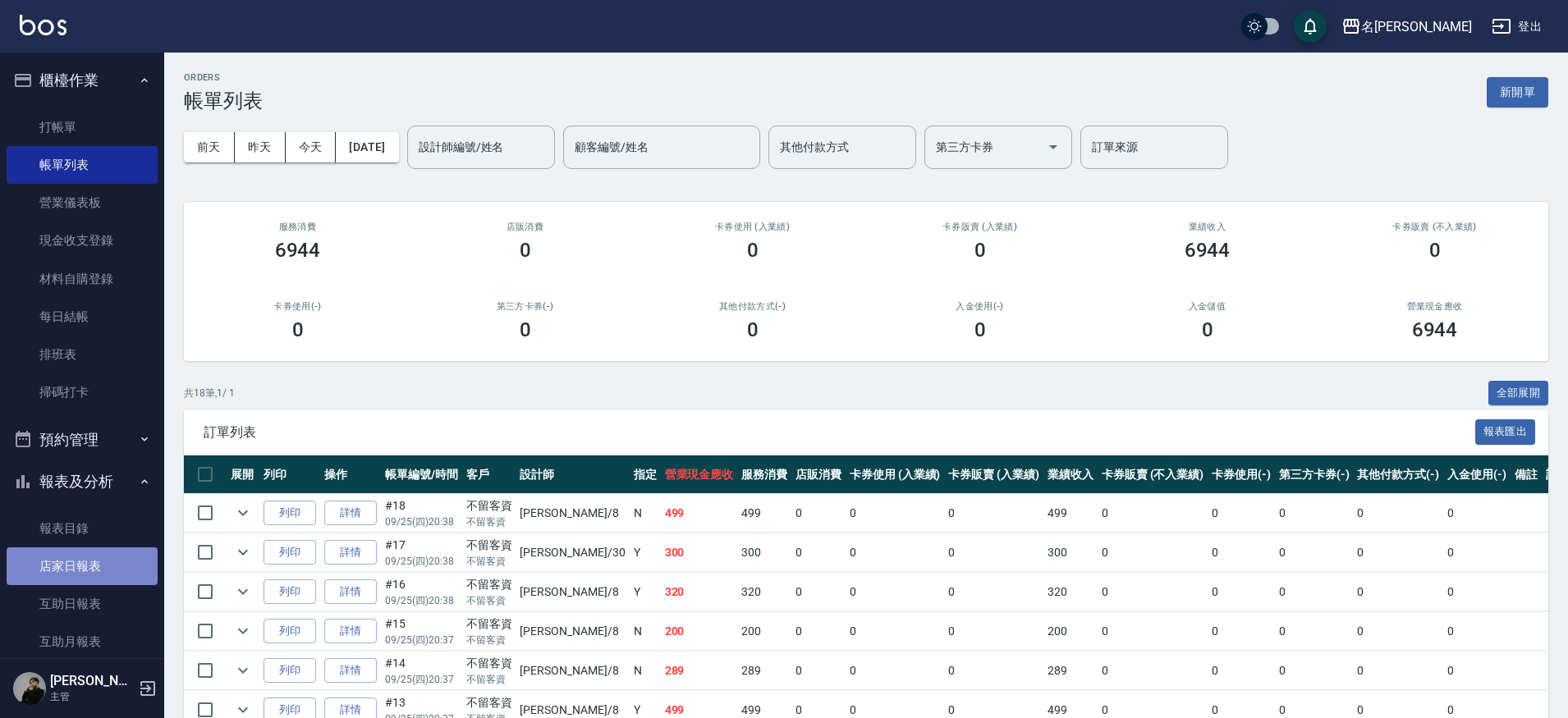
click at [85, 571] on link "店家日報表" at bounding box center [82, 566] width 151 height 38
